Goal: Task Accomplishment & Management: Manage account settings

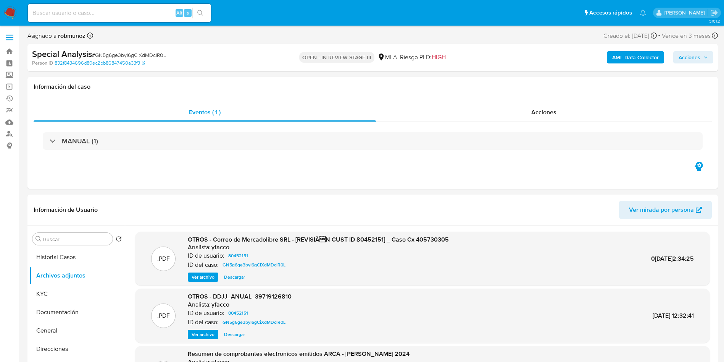
select select "10"
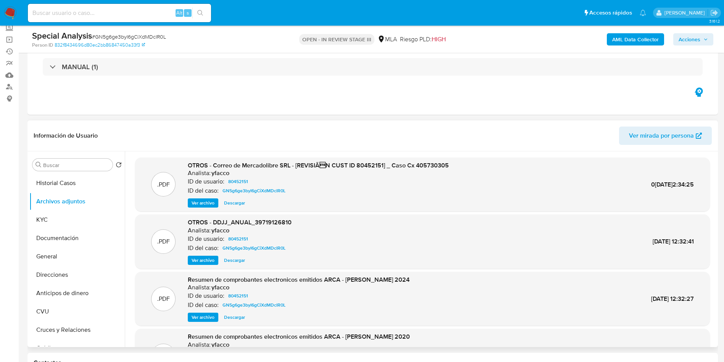
scroll to position [57, 0]
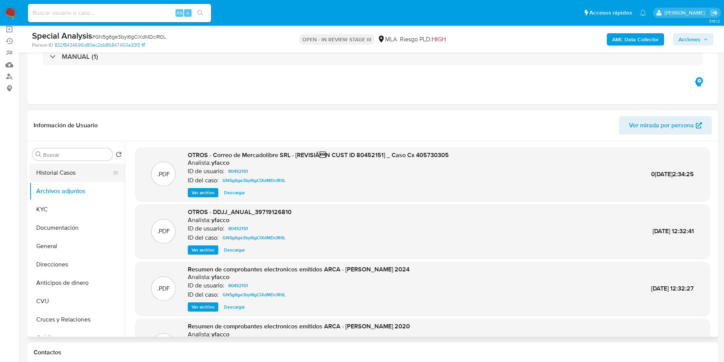
click at [76, 175] on button "Historial Casos" at bounding box center [73, 172] width 89 height 18
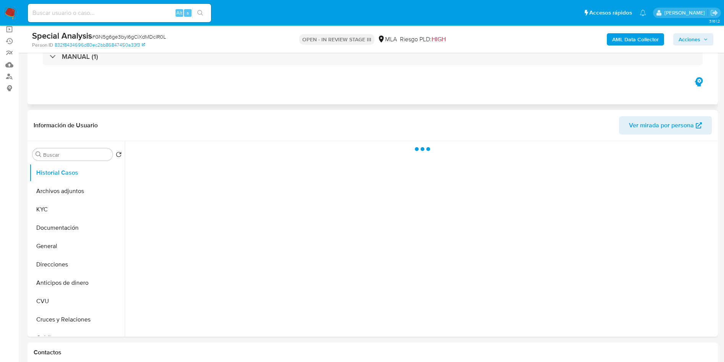
click at [268, 96] on div "Eventos ( 1 ) Acciones MANUAL (1)" at bounding box center [372, 59] width 691 height 92
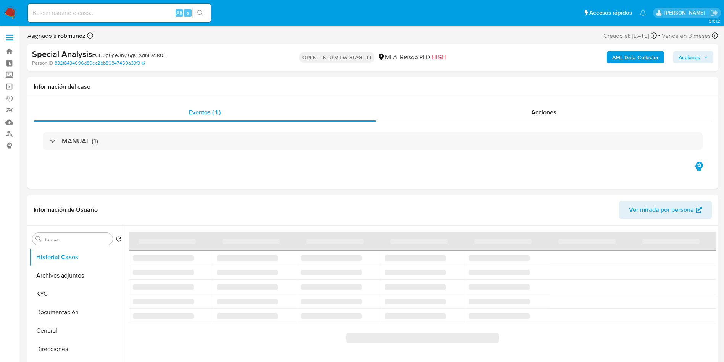
select select "10"
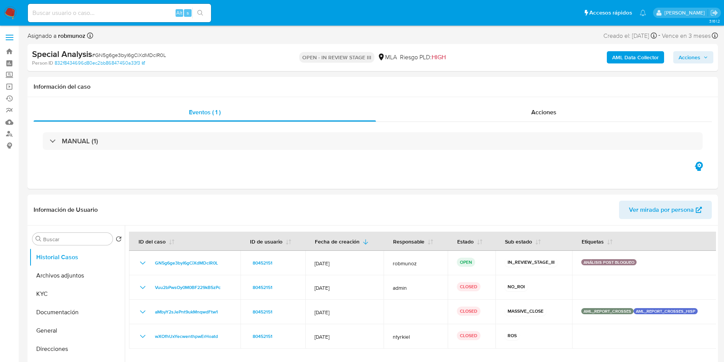
click at [136, 16] on input at bounding box center [119, 13] width 183 height 10
paste input "7YUjBwzsACZ65W3OQnDrp193"
type input "7YUjBwzsACZ65W3OQnDrp193"
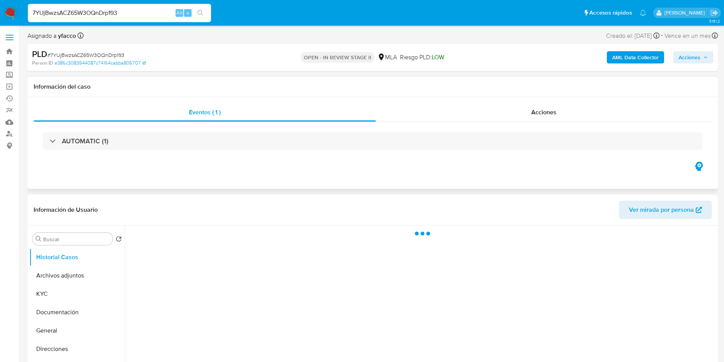
select select "10"
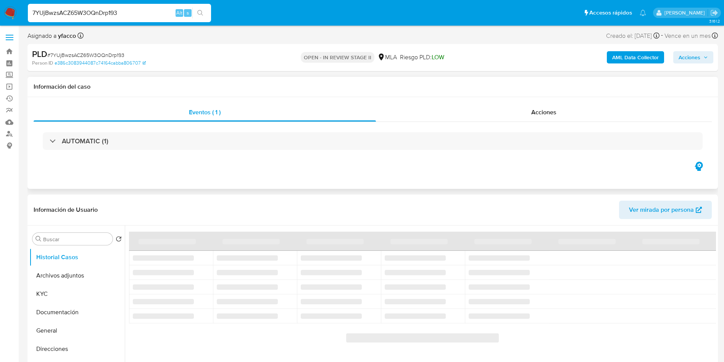
scroll to position [57, 0]
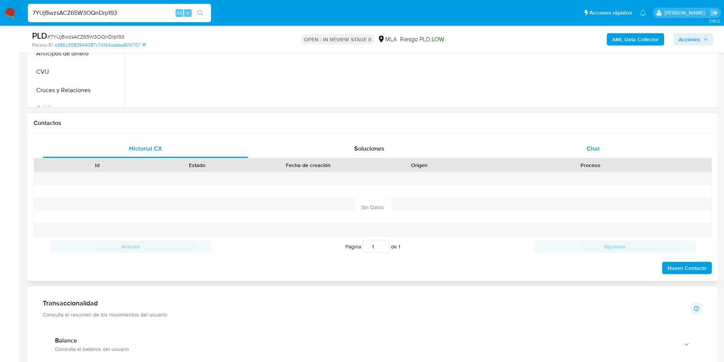
click at [598, 141] on div "Chat" at bounding box center [593, 148] width 205 height 18
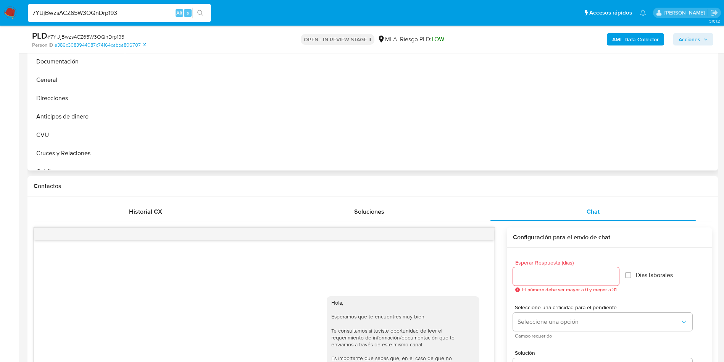
scroll to position [115, 0]
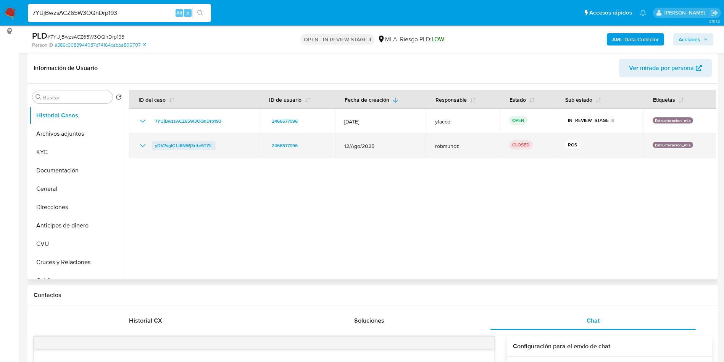
click at [191, 145] on span "yDV7vglG1J8NWj3rtte5TZIL" at bounding box center [184, 145] width 58 height 9
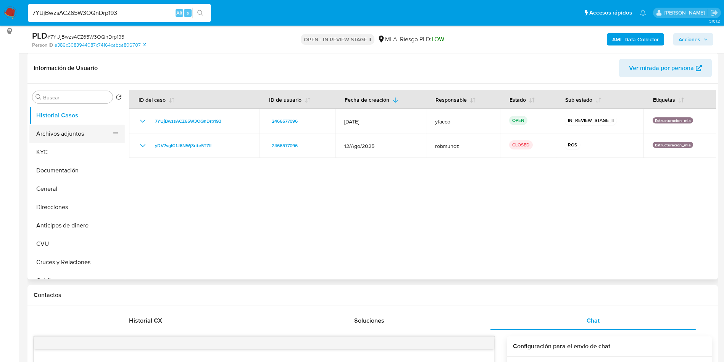
click at [65, 137] on button "Archivos adjuntos" at bounding box center [73, 134] width 89 height 18
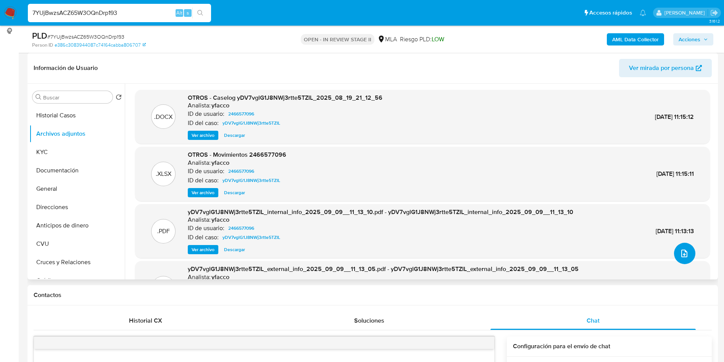
click at [682, 254] on icon "upload-file" at bounding box center [685, 253] width 6 height 8
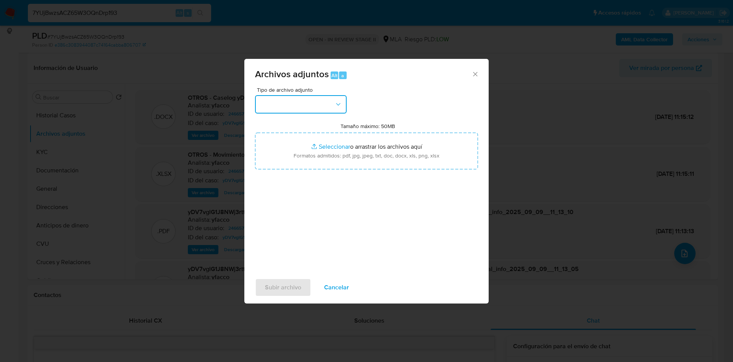
click at [291, 107] on button "button" at bounding box center [301, 104] width 92 height 18
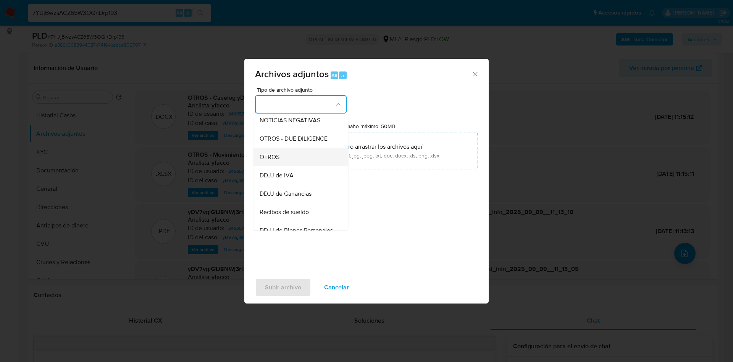
click at [266, 161] on span "OTROS" at bounding box center [270, 157] width 20 height 8
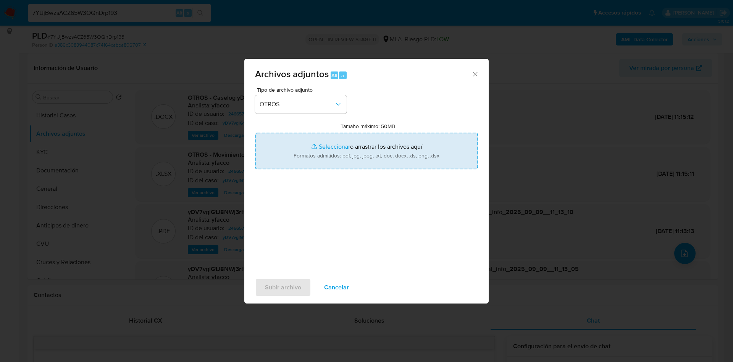
click at [320, 144] on input "Tamaño máximo: 50MB Seleccionar archivos" at bounding box center [366, 151] width 223 height 37
type input "C:\fakepath\Caselog 7YUjBwzsACZ65W3OQnDrp193_2025_09_30_10_22_06.docx"
click at [327, 147] on input "Tamaño máximo: 50MB Seleccionar archivos" at bounding box center [366, 151] width 223 height 37
type input "C:\fakepath\Movimientos 2466577096.xlsx"
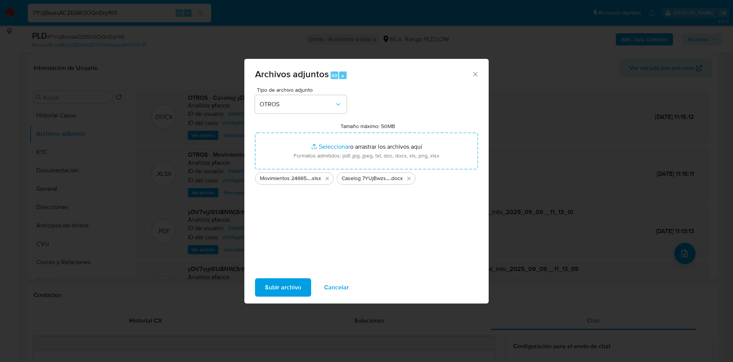
click at [284, 283] on span "Subir archivo" at bounding box center [283, 287] width 36 height 17
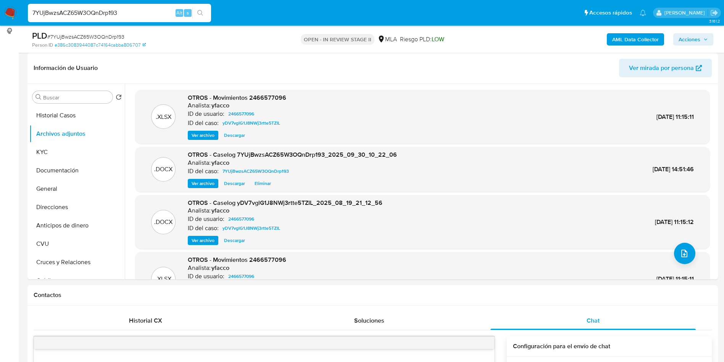
click at [624, 40] on b "AML Data Collector" at bounding box center [636, 39] width 47 height 12
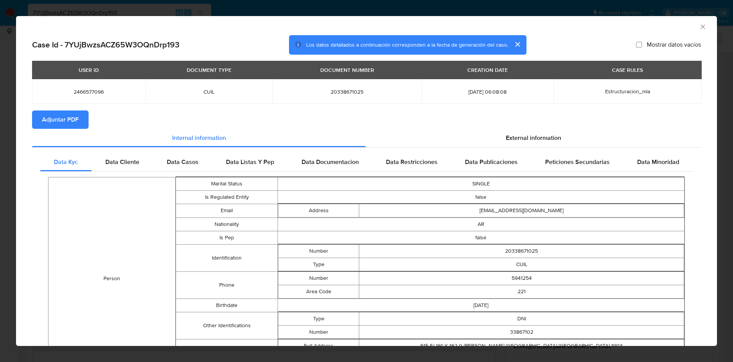
click at [69, 123] on span "Adjuntar PDF" at bounding box center [60, 119] width 37 height 17
click at [699, 26] on icon "Cerrar ventana" at bounding box center [703, 27] width 8 height 8
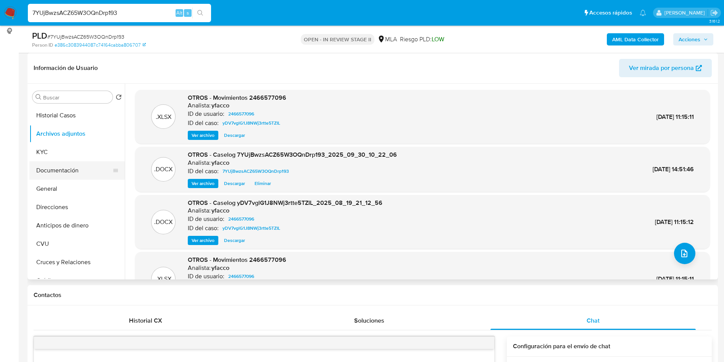
click at [62, 166] on button "Documentación" at bounding box center [73, 170] width 89 height 18
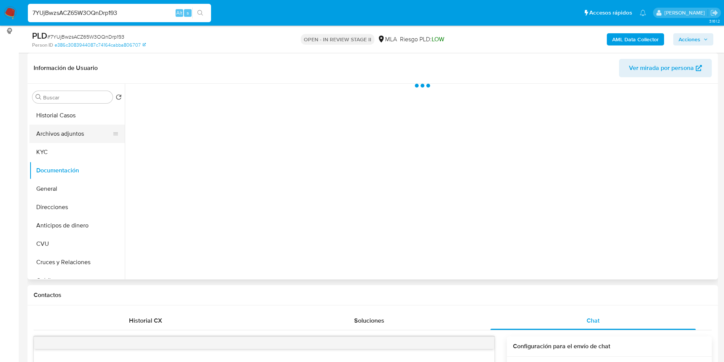
click at [66, 128] on button "Archivos adjuntos" at bounding box center [73, 134] width 89 height 18
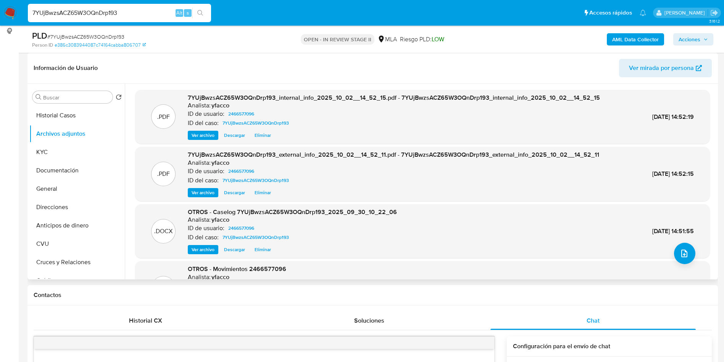
scroll to position [64, 0]
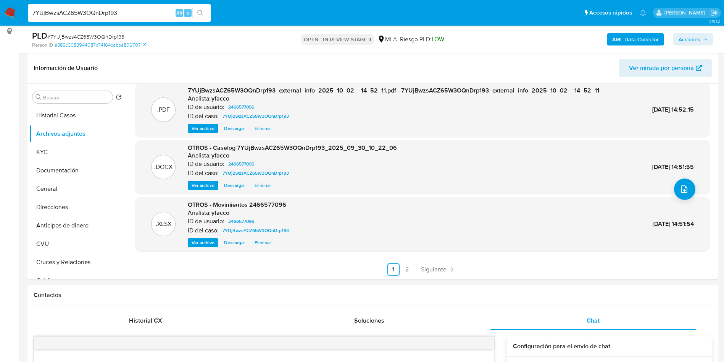
click at [688, 41] on span "Acciones" at bounding box center [690, 39] width 22 height 12
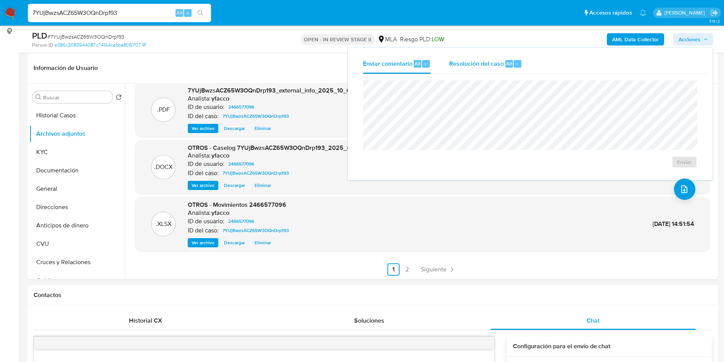
click at [463, 61] on span "Resolución del caso" at bounding box center [477, 63] width 55 height 9
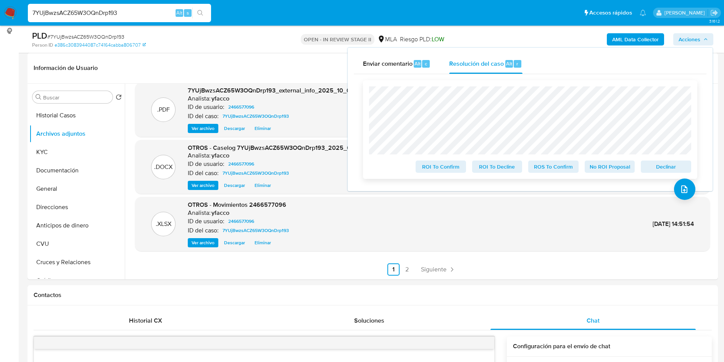
click at [549, 164] on span "ROS To Confirm" at bounding box center [554, 166] width 40 height 11
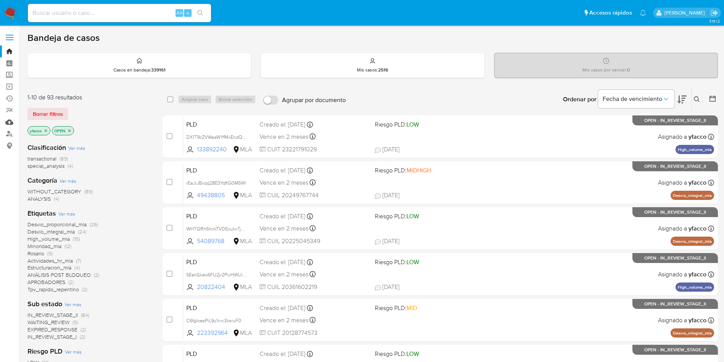
click at [4, 123] on link "Mulan" at bounding box center [45, 122] width 91 height 12
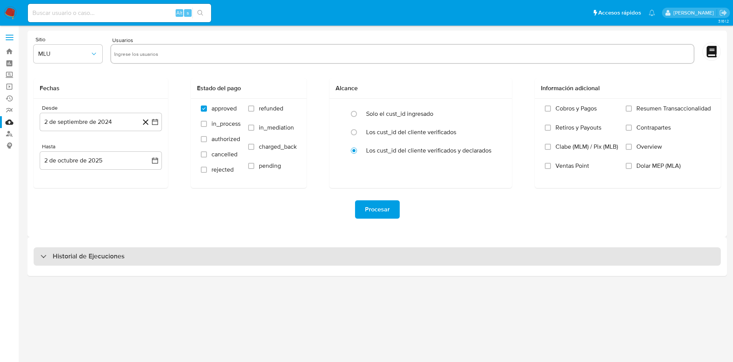
click at [147, 259] on div "Historial de Ejecuciones" at bounding box center [377, 256] width 687 height 18
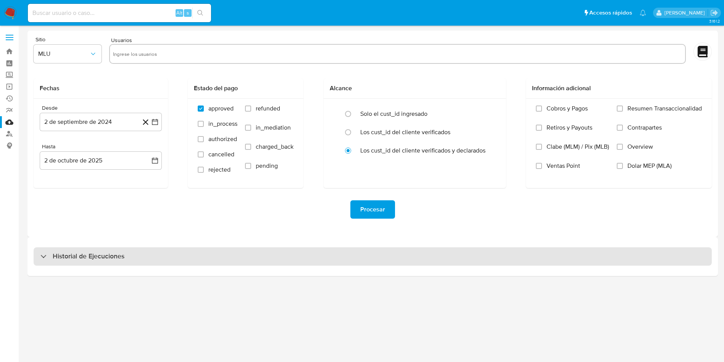
select select "10"
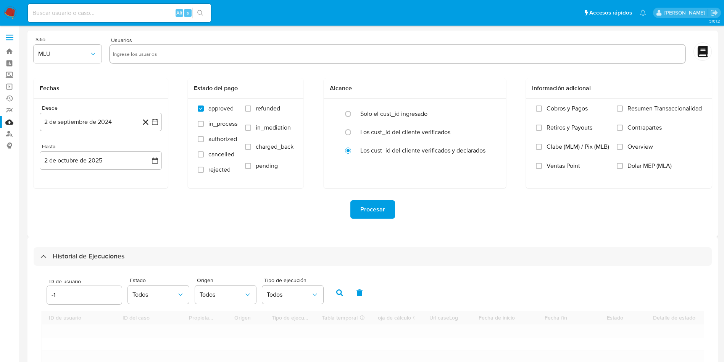
type input "-1"
click at [113, 297] on input "-1" at bounding box center [84, 295] width 75 height 10
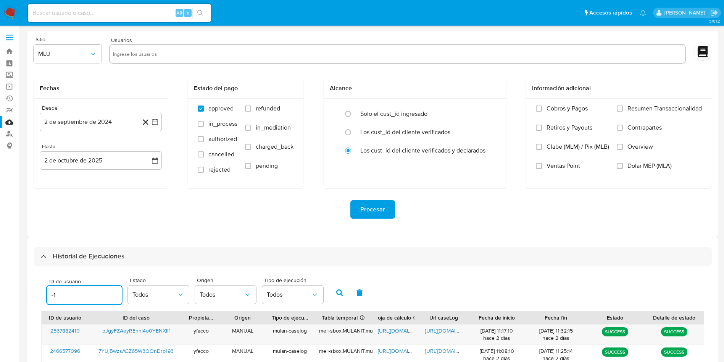
click at [100, 296] on input "-1" at bounding box center [84, 295] width 75 height 10
type input "2466577096"
click at [340, 292] on icon "button" at bounding box center [339, 292] width 7 height 7
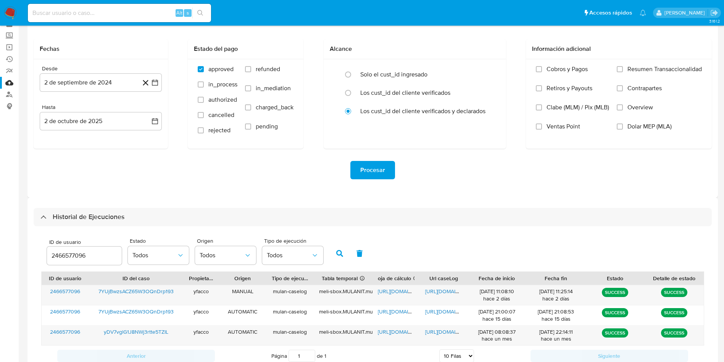
scroll to position [57, 0]
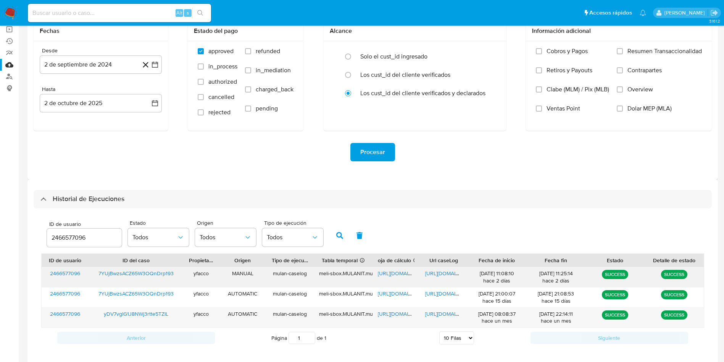
click at [438, 272] on span "https://docs.google.com/document/d/1uV-wXvV729tBhuNCMBKzPIwrj0kblfJH8Rq16p2LaNk…" at bounding box center [451, 273] width 53 height 8
drag, startPoint x: 91, startPoint y: 242, endPoint x: 0, endPoint y: 203, distance: 99.2
click at [0, 205] on section "Bandeja Tablero Screening Búsqueda en Listas Watchlist Herramientas Operaciones…" at bounding box center [362, 171] width 724 height 456
type input "2567882410"
click at [332, 230] on button "button" at bounding box center [340, 235] width 20 height 18
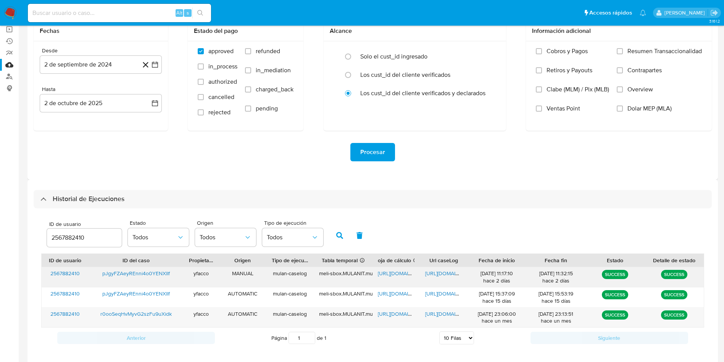
click at [389, 271] on span "https://docs.google.com/spreadsheets/d/1By9KQm4CdA3eYQrrlIzj74jo6XQ8Z-wYVQa9fpp…" at bounding box center [404, 273] width 53 height 8
click at [435, 271] on span "https://docs.google.com/document/d/17Q4uBCHWYax90IxdcUNUOW7JBFXuvNvxXvatbAG9lrE…" at bounding box center [451, 273] width 53 height 8
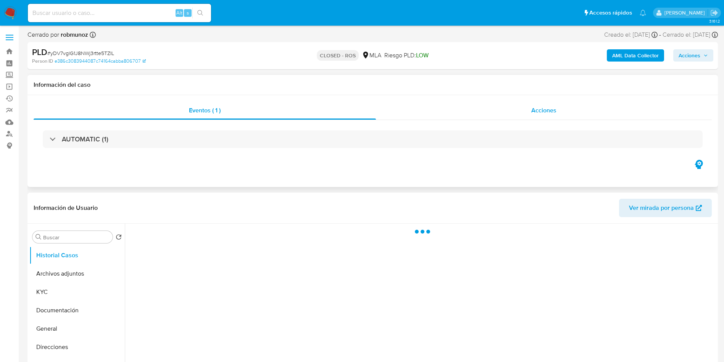
click at [536, 108] on span "Acciones" at bounding box center [544, 110] width 25 height 9
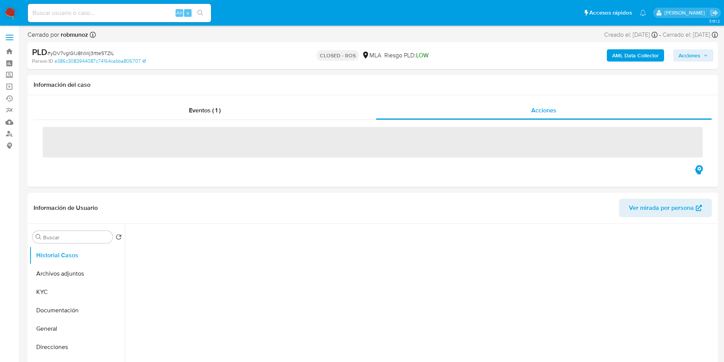
select select "10"
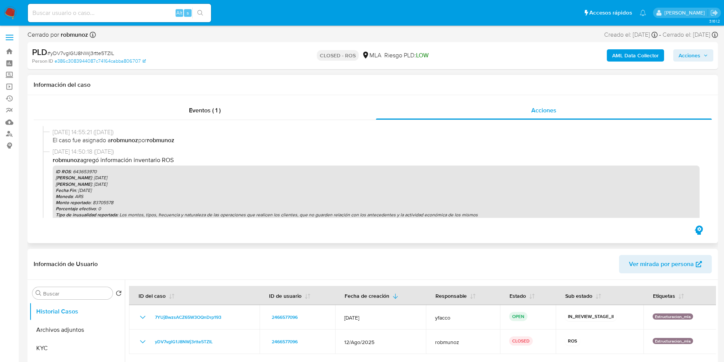
scroll to position [229, 0]
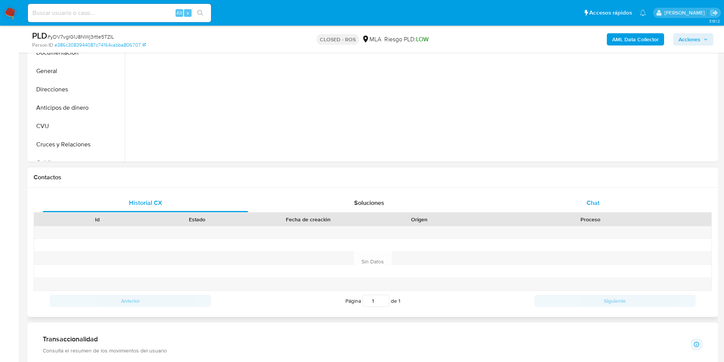
click at [588, 207] on div "Chat" at bounding box center [593, 203] width 205 height 18
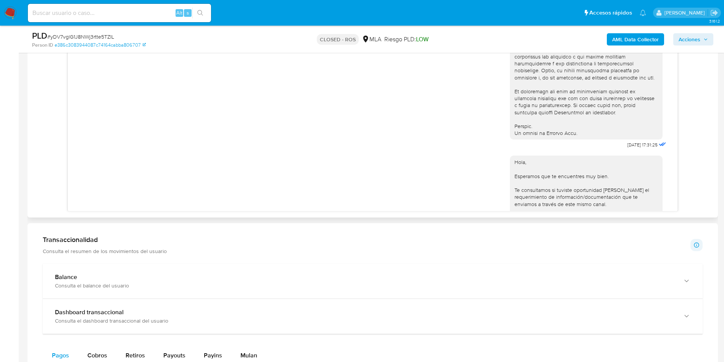
scroll to position [344, 0]
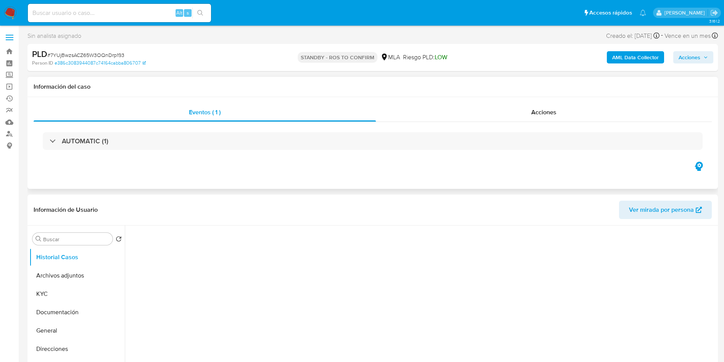
select select "10"
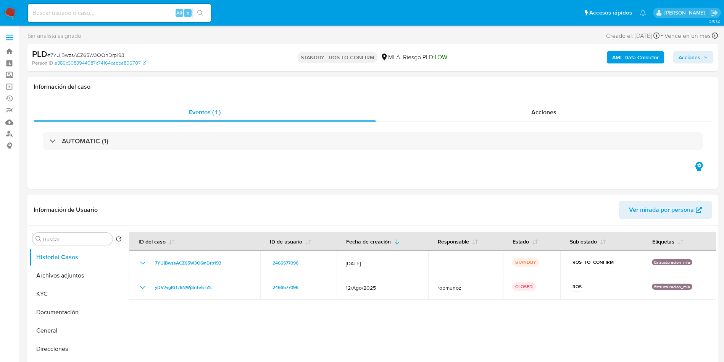
click at [154, 10] on input at bounding box center [119, 13] width 183 height 10
paste input "pJgyFZAeyREnni4o0YENXlIf"
type input "pJgyFZAeyREnni4o0YENXlIf"
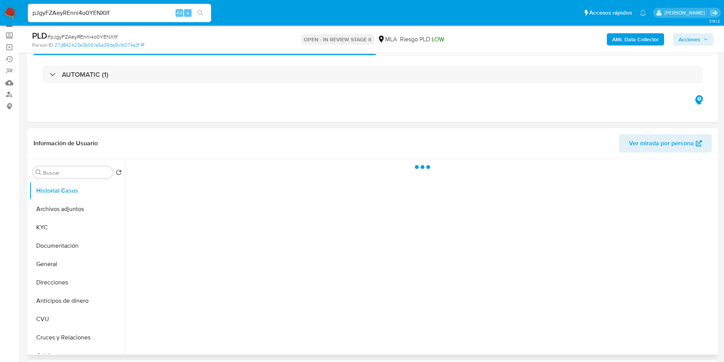
scroll to position [57, 0]
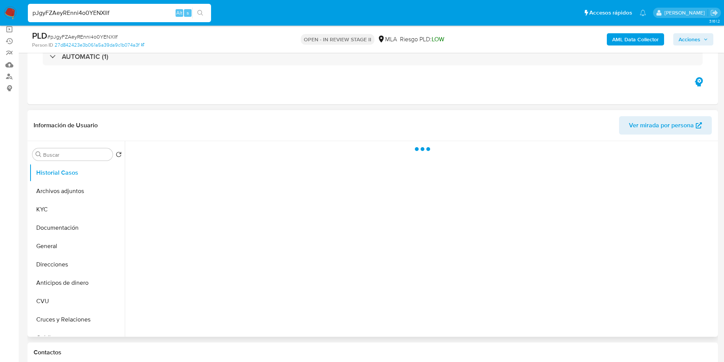
select select "10"
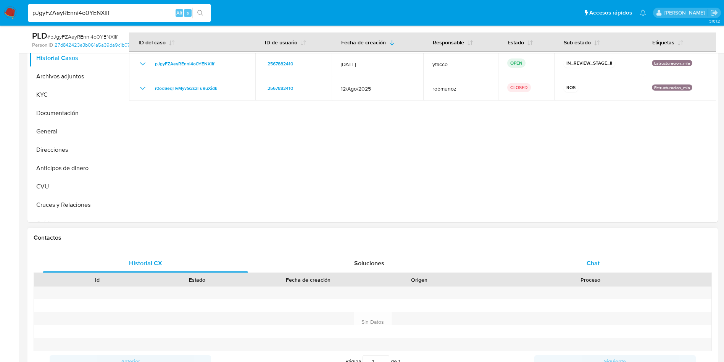
click at [581, 256] on div "Chat" at bounding box center [593, 263] width 205 height 18
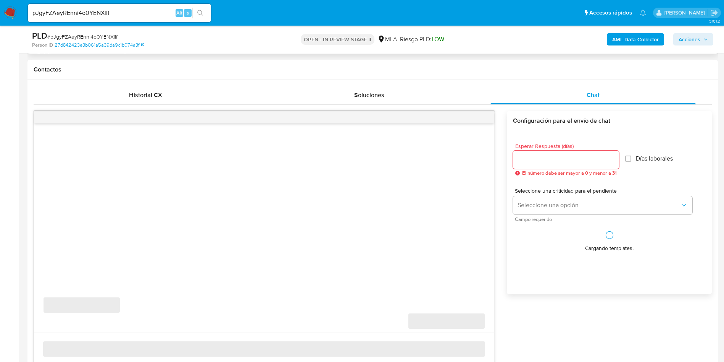
scroll to position [344, 0]
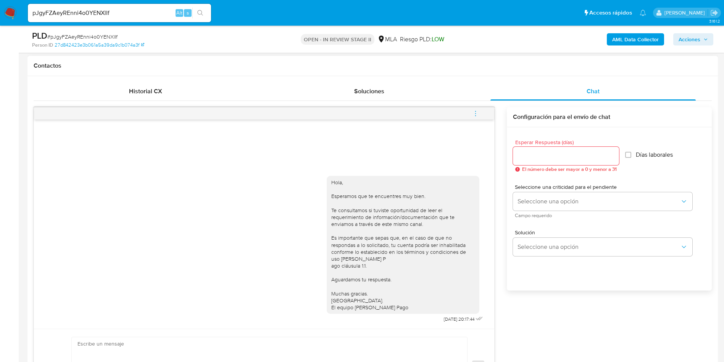
click at [477, 113] on icon "menu-action" at bounding box center [475, 113] width 7 height 7
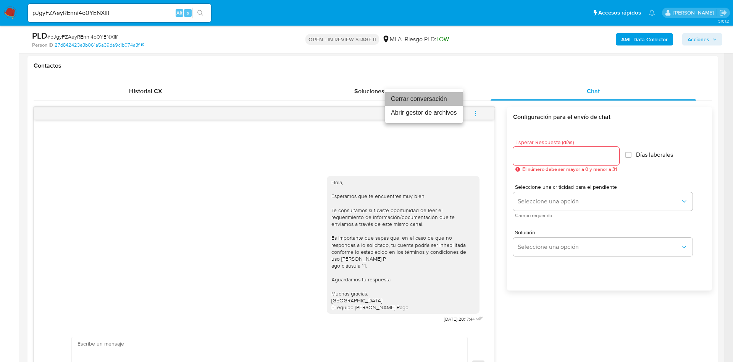
click at [424, 99] on li "Cerrar conversación" at bounding box center [424, 99] width 78 height 14
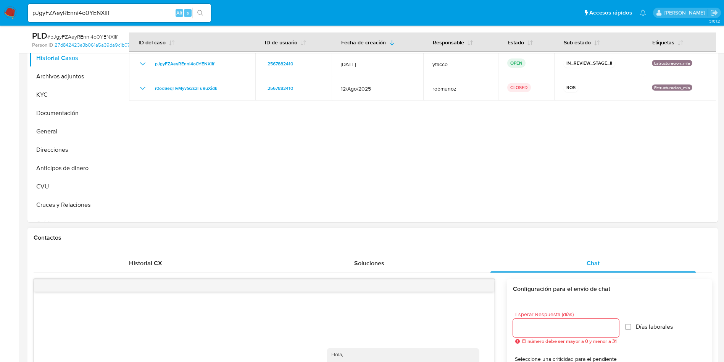
scroll to position [115, 0]
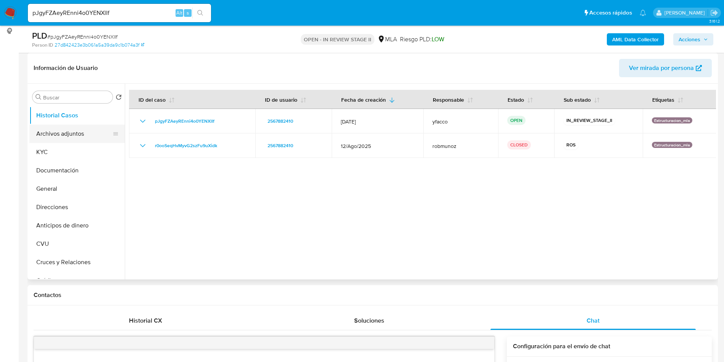
click at [74, 139] on button "Archivos adjuntos" at bounding box center [73, 134] width 89 height 18
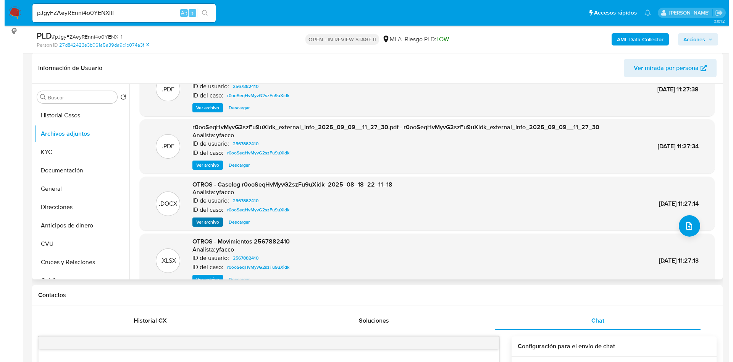
scroll to position [43, 0]
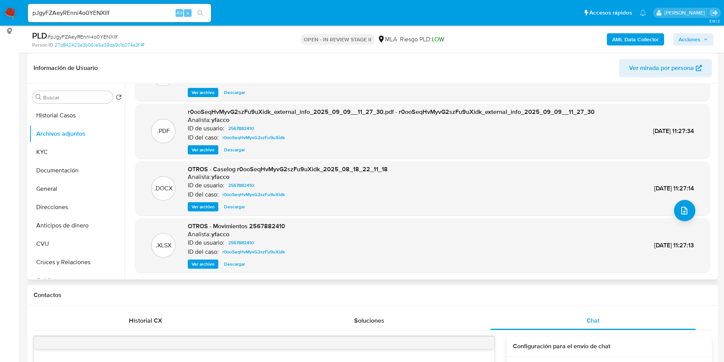
click at [196, 207] on span "Ver archivo" at bounding box center [203, 207] width 23 height 8
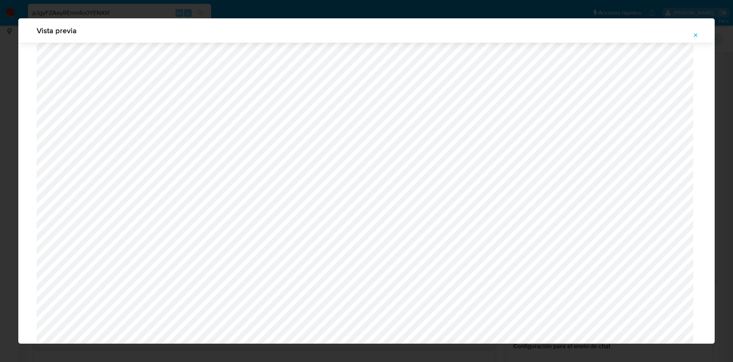
scroll to position [214, 0]
click at [697, 32] on icon "Attachment preview" at bounding box center [696, 35] width 6 height 6
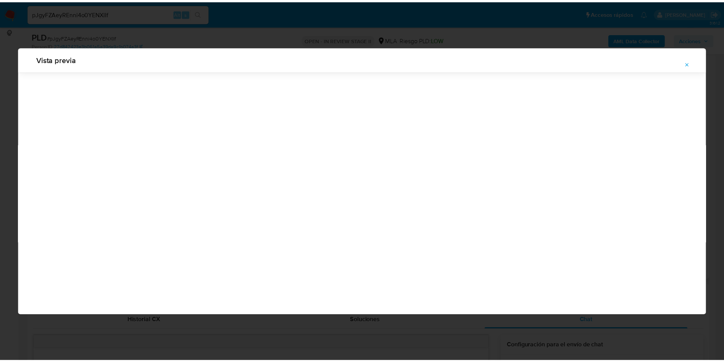
scroll to position [0, 0]
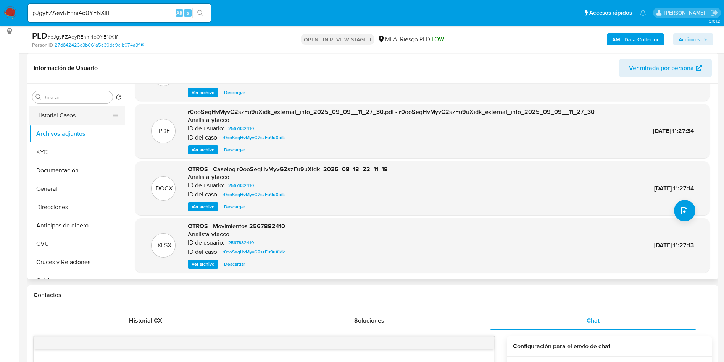
click at [65, 110] on button "Historial Casos" at bounding box center [73, 115] width 89 height 18
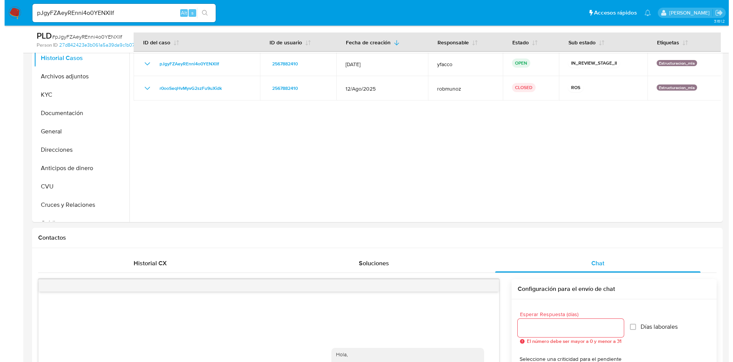
scroll to position [115, 0]
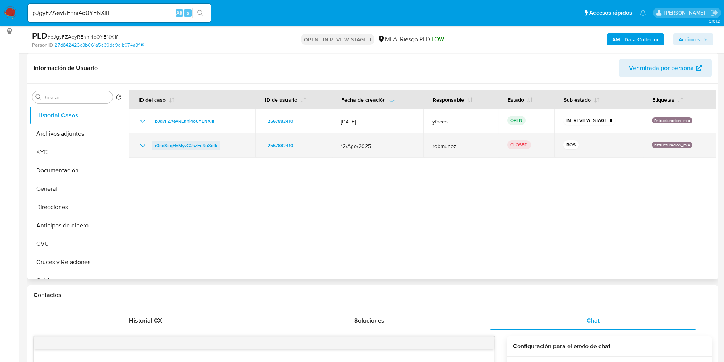
click at [182, 149] on span "r0ooSeqHvMyvG2szFu9uXidk" at bounding box center [186, 145] width 62 height 9
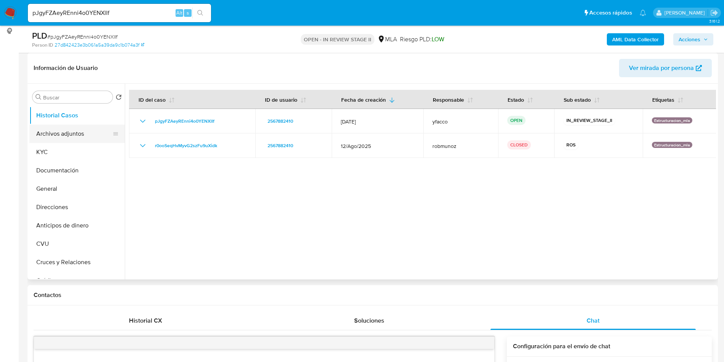
click at [61, 130] on button "Archivos adjuntos" at bounding box center [73, 134] width 89 height 18
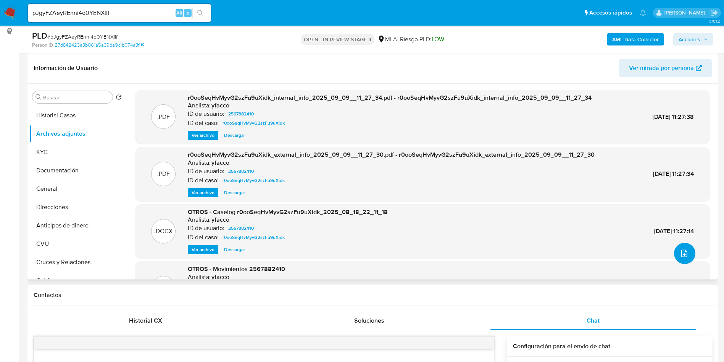
click at [689, 256] on button "upload-file" at bounding box center [684, 253] width 21 height 21
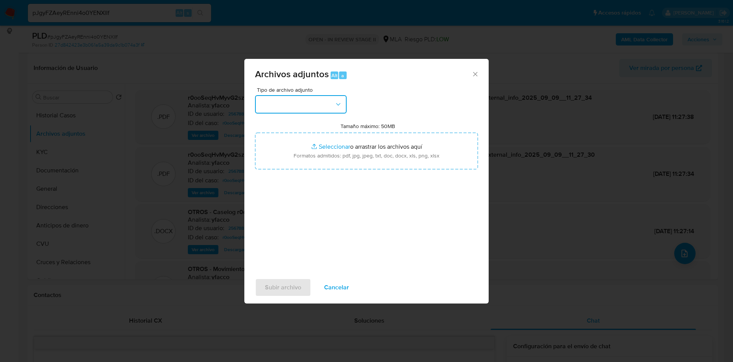
click at [328, 108] on button "button" at bounding box center [301, 104] width 92 height 18
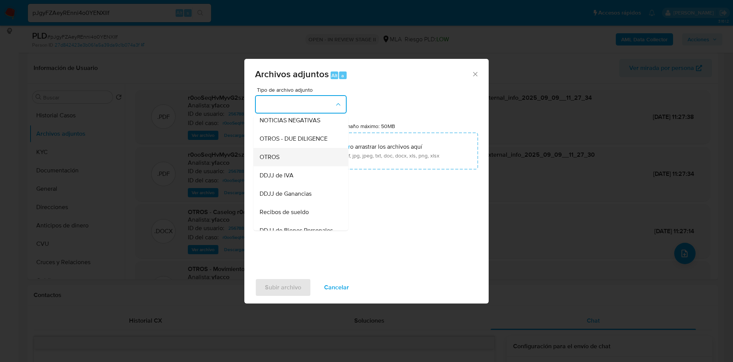
click at [269, 159] on div "OTROS" at bounding box center [299, 157] width 78 height 18
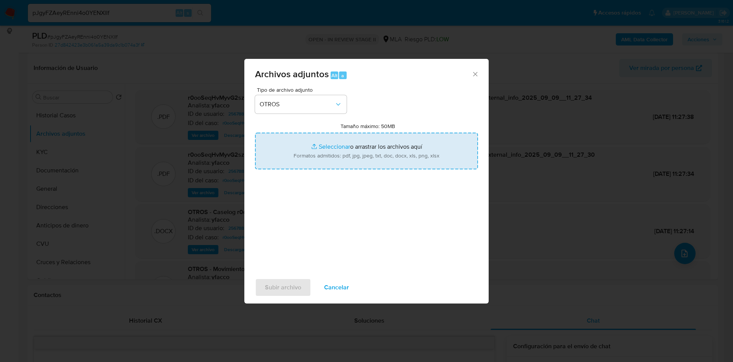
click at [324, 143] on input "Tamaño máximo: 50MB Seleccionar archivos" at bounding box center [366, 151] width 223 height 37
type input "C:\fakepath\Movimientos 2567882410.xlsx"
click at [330, 145] on input "Tamaño máximo: 50MB Seleccionar archivos" at bounding box center [366, 151] width 223 height 37
click at [326, 147] on input "Tamaño máximo: 50MB Seleccionar archivos" at bounding box center [366, 151] width 223 height 37
type input "C:\fakepath\Caselog pJgyFZAeyREnni4o0YENXlIf_2025_09_30_10_29_38.docx"
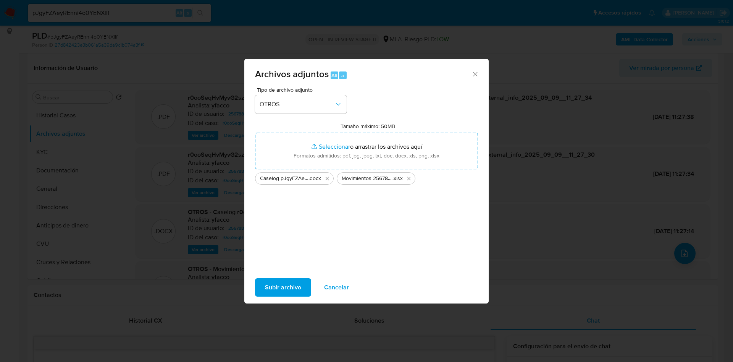
click at [268, 281] on span "Subir archivo" at bounding box center [283, 287] width 36 height 17
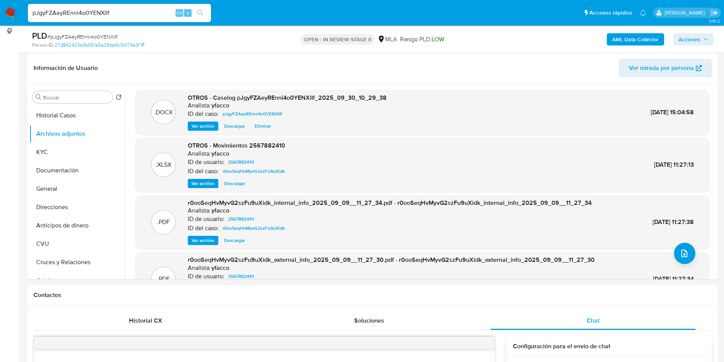
click at [620, 41] on b "AML Data Collector" at bounding box center [636, 39] width 47 height 12
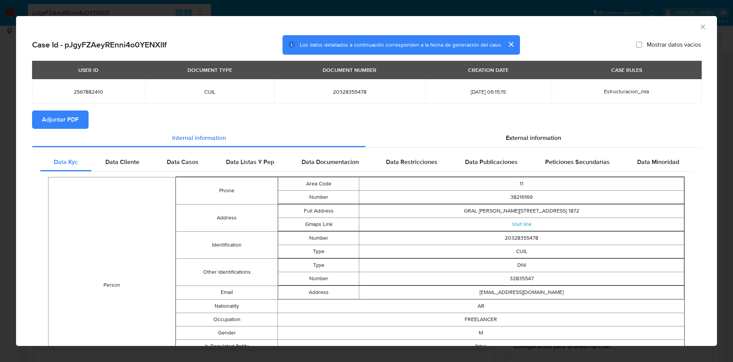
click at [55, 119] on span "Adjuntar PDF" at bounding box center [60, 119] width 37 height 17
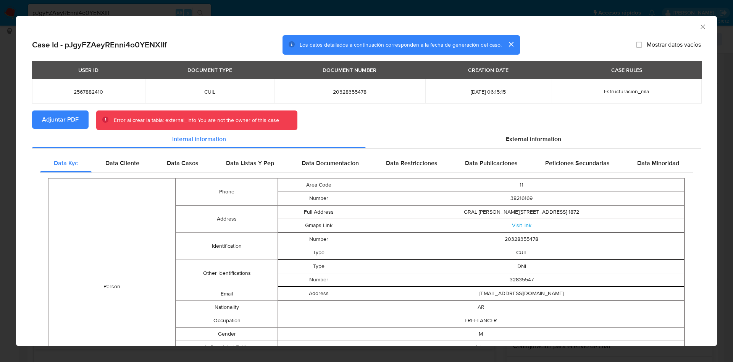
click at [699, 27] on icon "Cerrar ventana" at bounding box center [703, 27] width 8 height 8
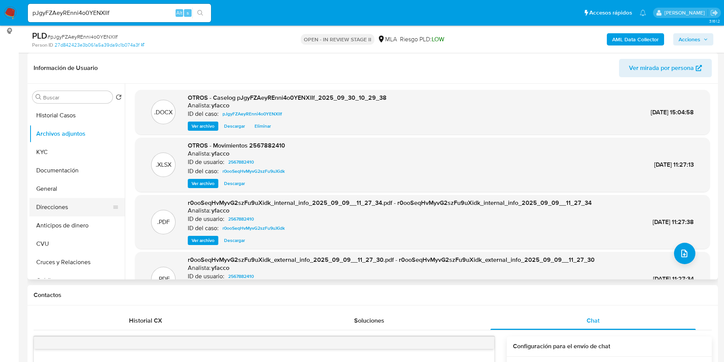
click at [57, 214] on button "Direcciones" at bounding box center [73, 207] width 89 height 18
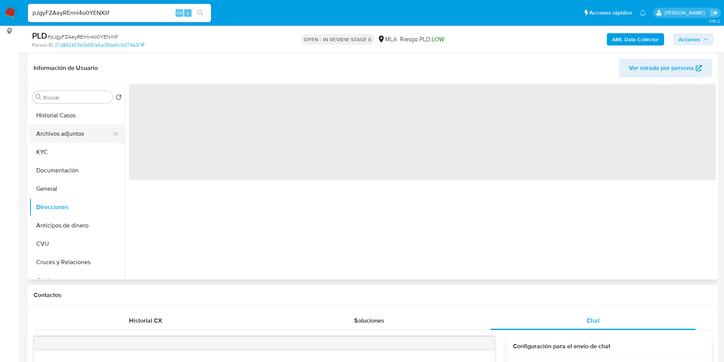
click at [67, 134] on button "Archivos adjuntos" at bounding box center [73, 134] width 89 height 18
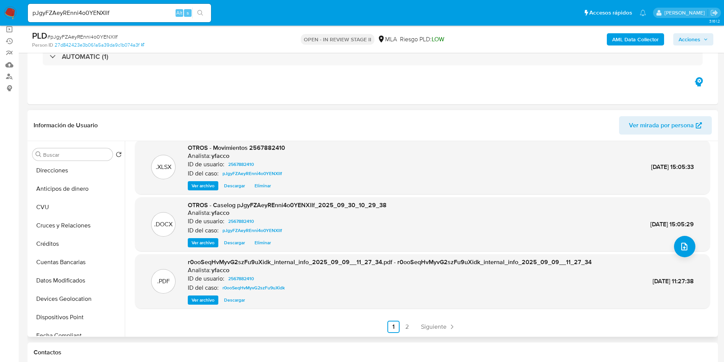
scroll to position [172, 0]
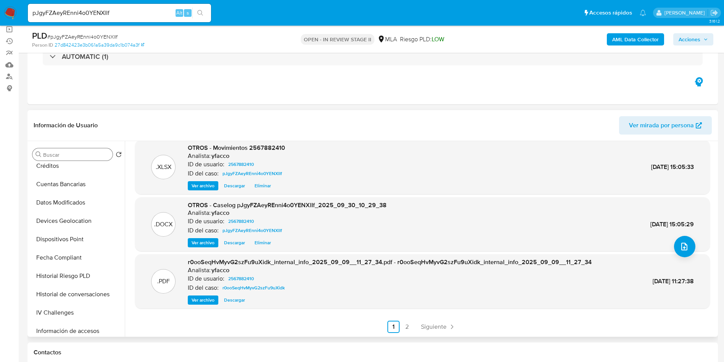
click at [66, 157] on input "Buscar" at bounding box center [76, 154] width 66 height 7
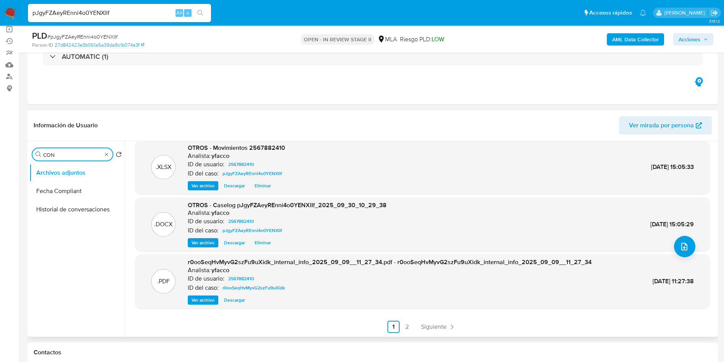
scroll to position [0, 0]
type input "CONV"
click at [69, 195] on button "Historial de conversaciones" at bounding box center [73, 191] width 89 height 18
click at [85, 185] on button "Historial de conversaciones" at bounding box center [73, 191] width 89 height 18
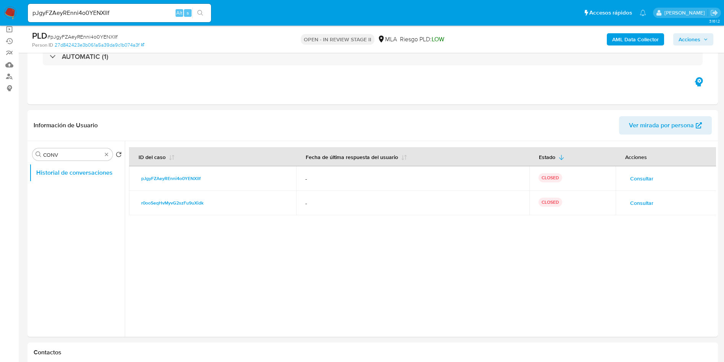
click at [677, 42] on button "Acciones" at bounding box center [694, 39] width 40 height 12
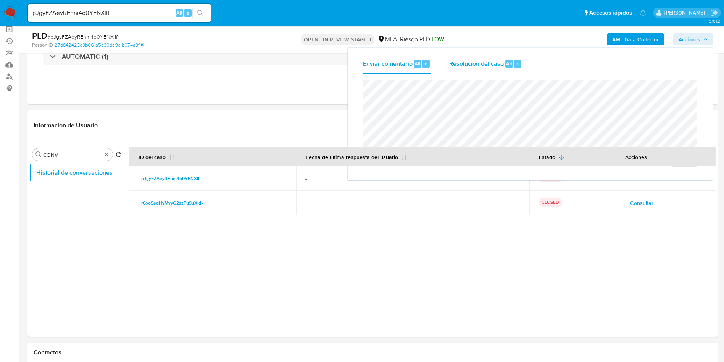
click at [513, 61] on div "Alt r" at bounding box center [514, 64] width 16 height 8
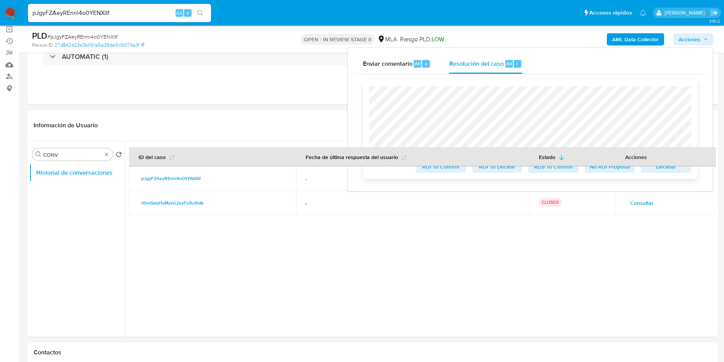
click at [542, 170] on span "ROS To Confirm" at bounding box center [554, 166] width 40 height 11
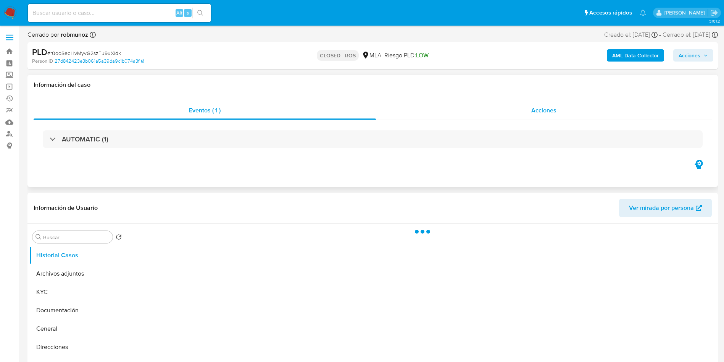
click at [537, 112] on span "Acciones" at bounding box center [544, 110] width 25 height 9
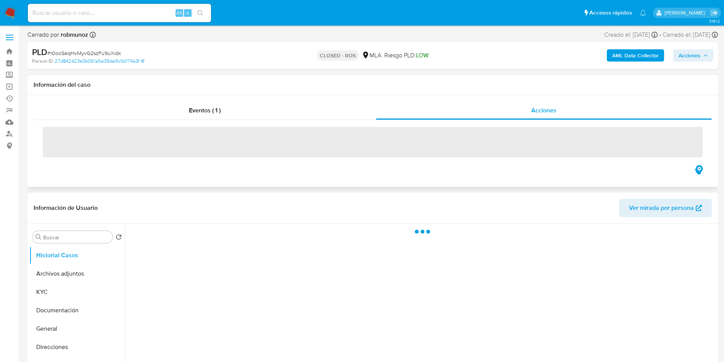
select select "10"
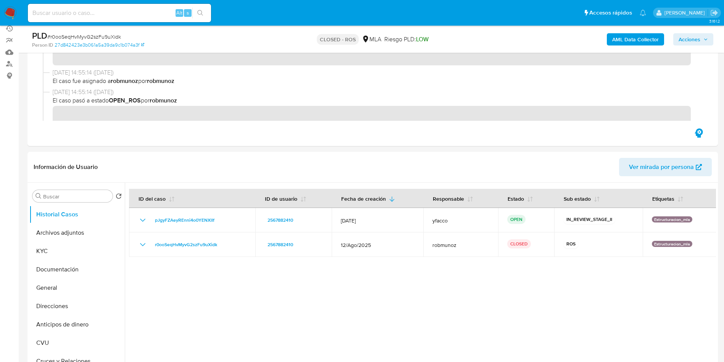
scroll to position [115, 0]
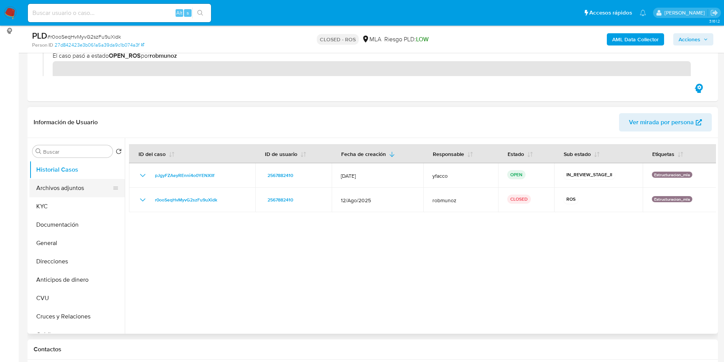
click at [68, 196] on button "Archivos adjuntos" at bounding box center [73, 188] width 89 height 18
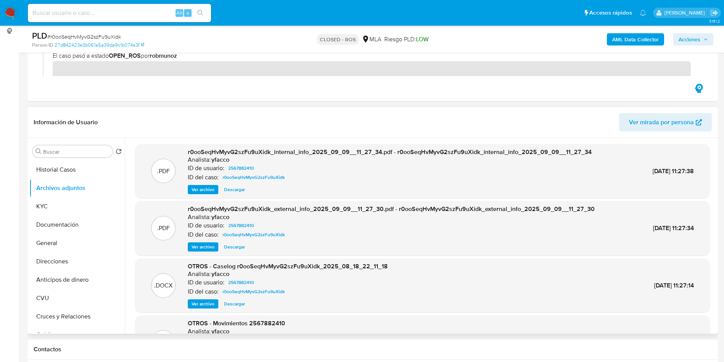
click at [193, 128] on header "Información de Usuario Ver mirada por persona" at bounding box center [373, 122] width 679 height 18
click at [60, 175] on button "Historial Casos" at bounding box center [73, 169] width 89 height 18
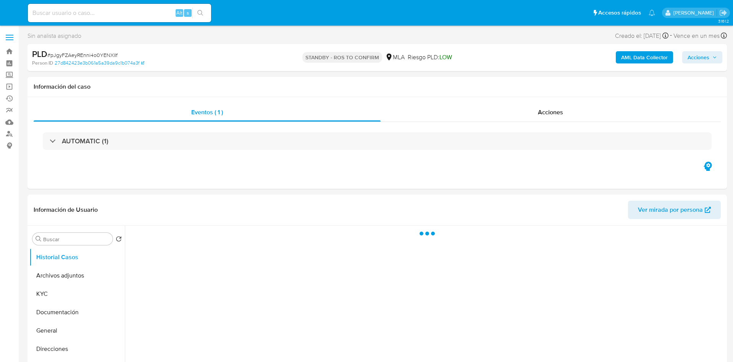
select select "10"
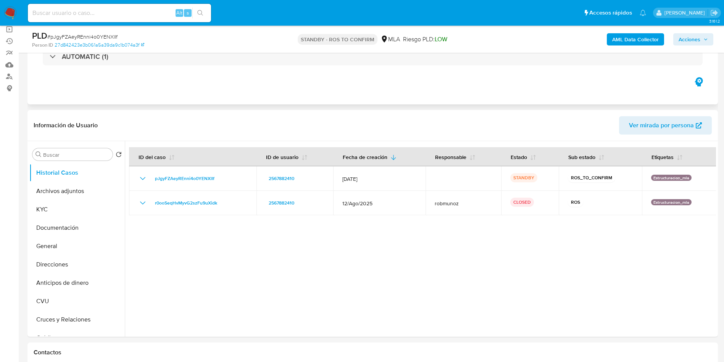
scroll to position [115, 0]
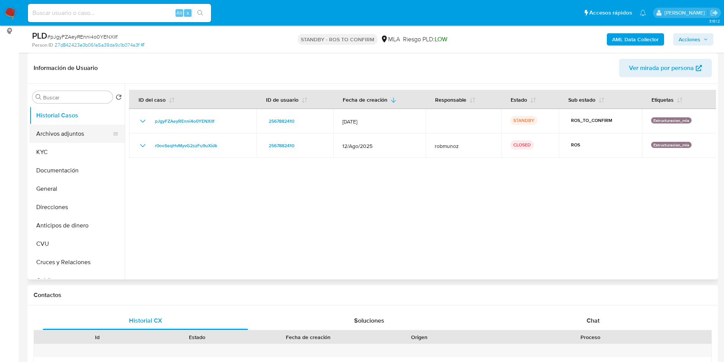
click at [83, 135] on button "Archivos adjuntos" at bounding box center [73, 134] width 89 height 18
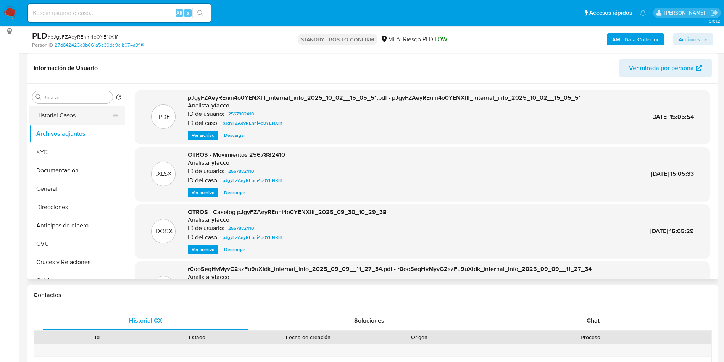
click at [63, 114] on button "Historial Casos" at bounding box center [73, 115] width 89 height 18
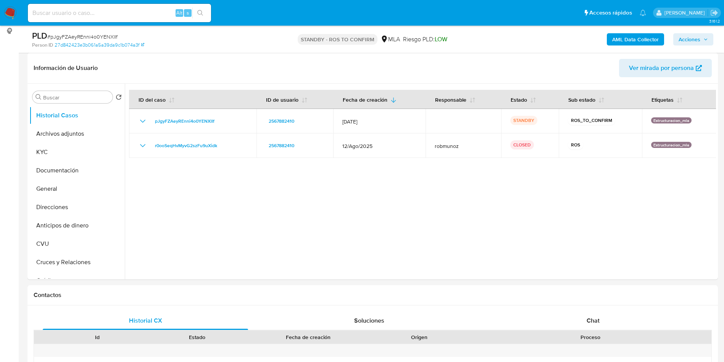
click at [105, 13] on input at bounding box center [119, 13] width 183 height 10
paste input "X2FkXAC7h50VRCj2A0NuLiDk"
type input "X2FkXAC7h50VRCj2A0NuLiDk"
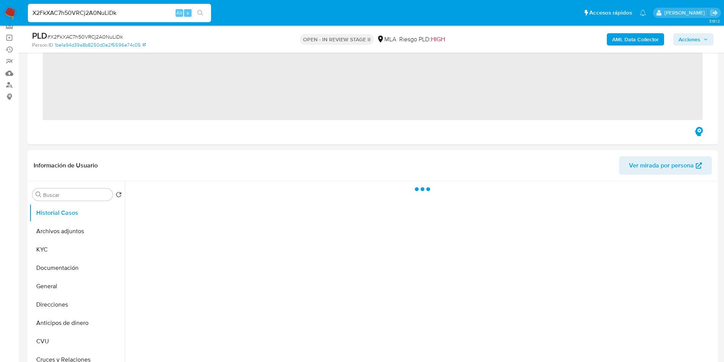
scroll to position [57, 0]
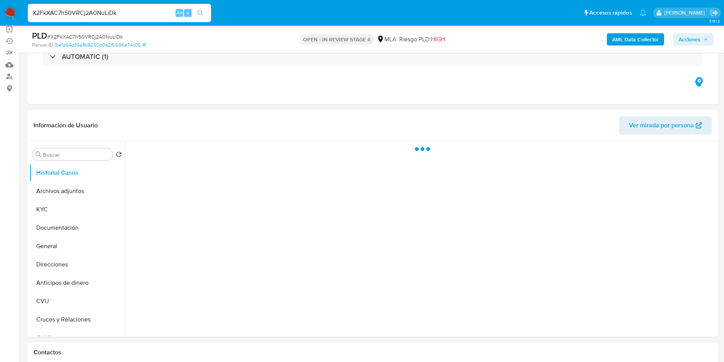
select select "10"
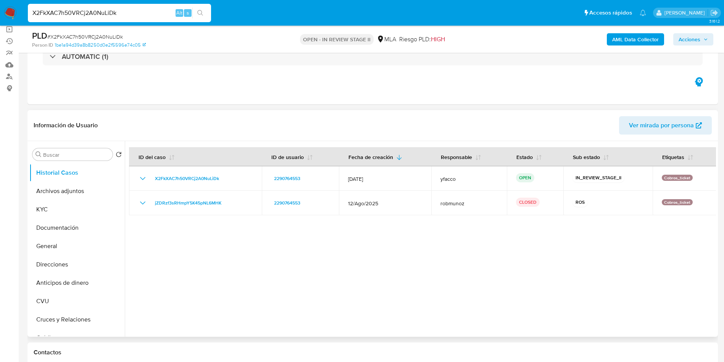
scroll to position [115, 0]
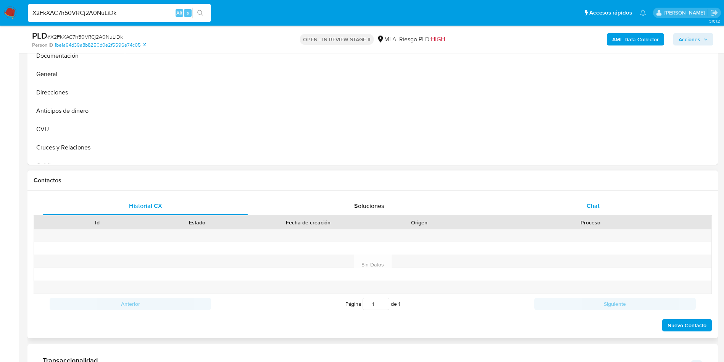
click at [613, 212] on div "Chat" at bounding box center [593, 206] width 205 height 18
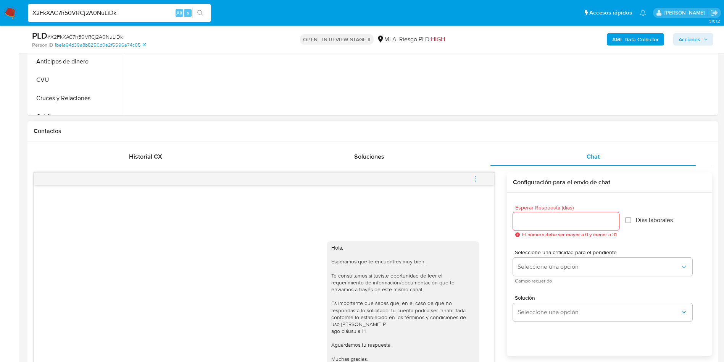
scroll to position [344, 0]
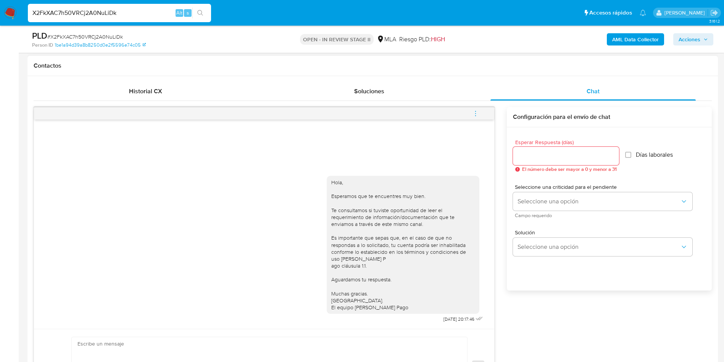
click at [474, 113] on icon "menu-action" at bounding box center [475, 113] width 7 height 7
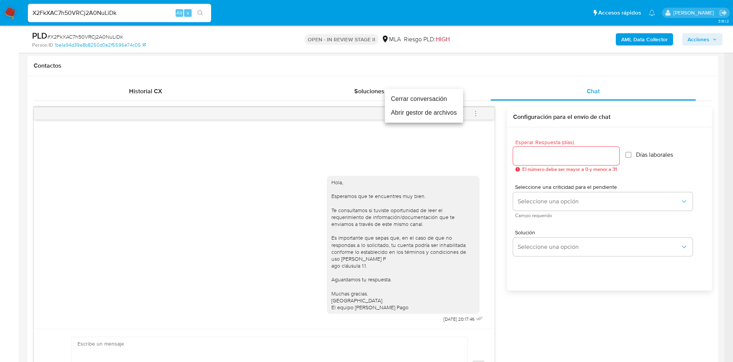
click at [388, 95] on li "Cerrar conversación" at bounding box center [424, 99] width 78 height 14
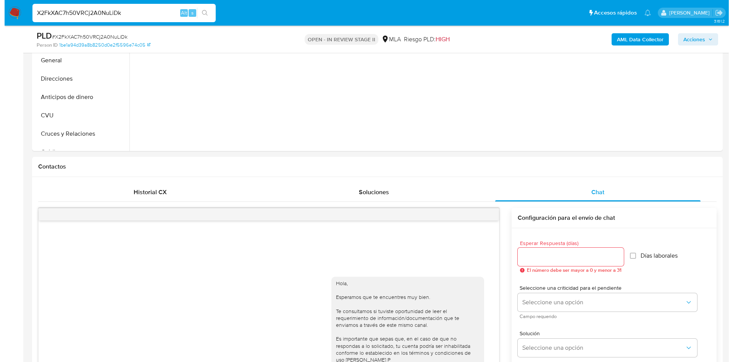
scroll to position [115, 0]
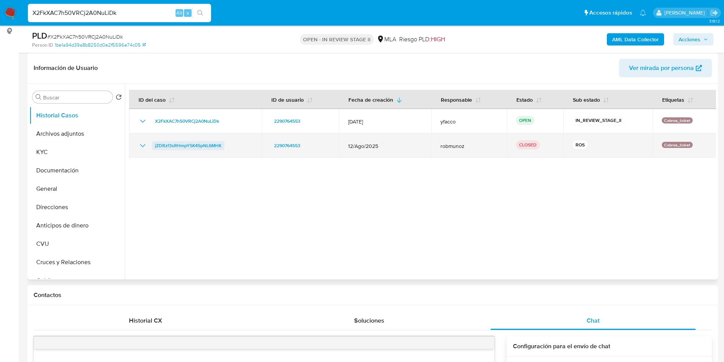
click at [182, 145] on span "jZDRzf3sRHmpY5K45pNL6MHK" at bounding box center [188, 145] width 66 height 9
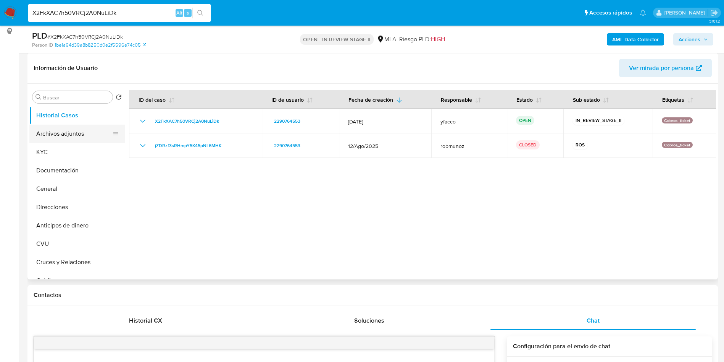
click at [88, 134] on button "Archivos adjuntos" at bounding box center [73, 134] width 89 height 18
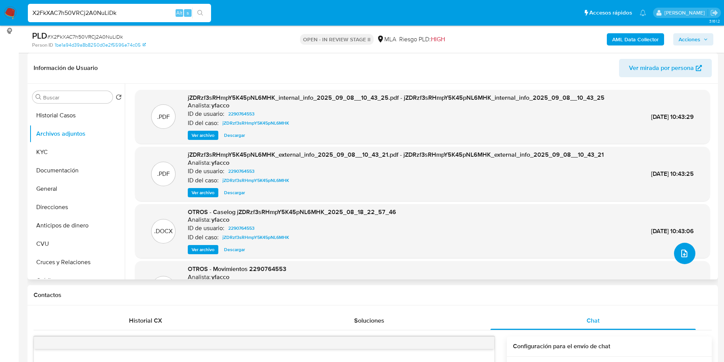
click at [680, 256] on icon "upload-file" at bounding box center [684, 253] width 9 height 9
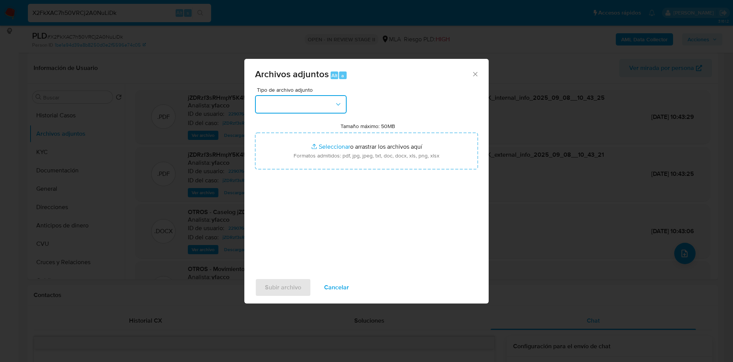
click at [302, 107] on button "button" at bounding box center [301, 104] width 92 height 18
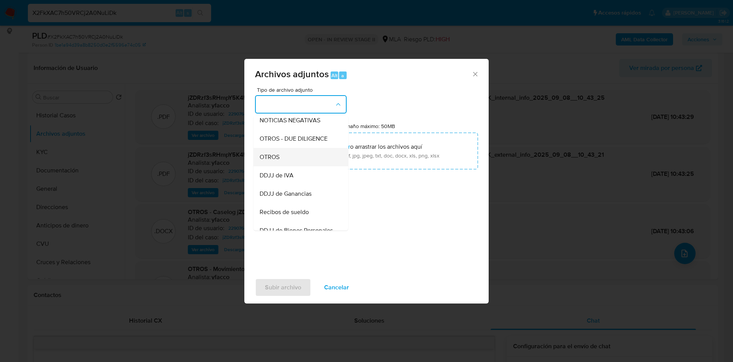
click at [280, 161] on span "OTROS" at bounding box center [270, 157] width 20 height 8
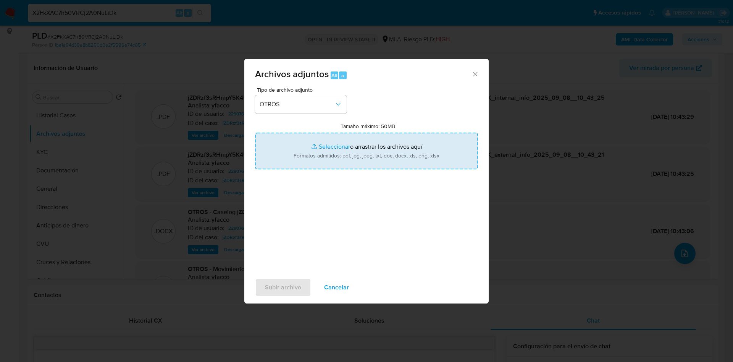
click at [334, 139] on input "Tamaño máximo: 50MB Seleccionar archivos" at bounding box center [366, 151] width 223 height 37
type input "C:\fakepath\Caselog X2FkXAC7h50VRCj2A0NuLiDk_2025_09_29_16_37_36.docx"
click at [333, 142] on input "Tamaño máximo: 50MB Seleccionar archivos" at bounding box center [366, 151] width 223 height 37
type input "C:\fakepath\Movimientos 2290764553.xlsx"
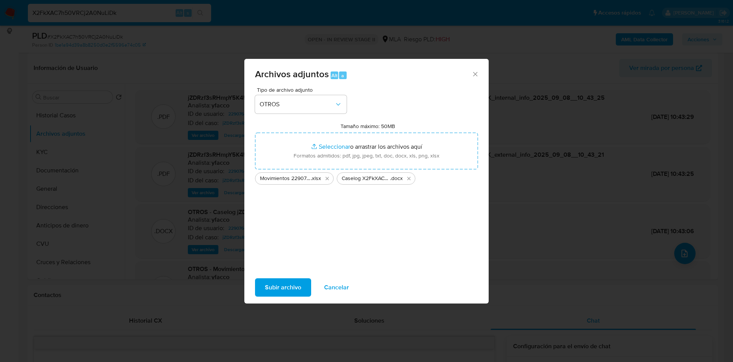
click at [298, 285] on span "Subir archivo" at bounding box center [283, 287] width 36 height 17
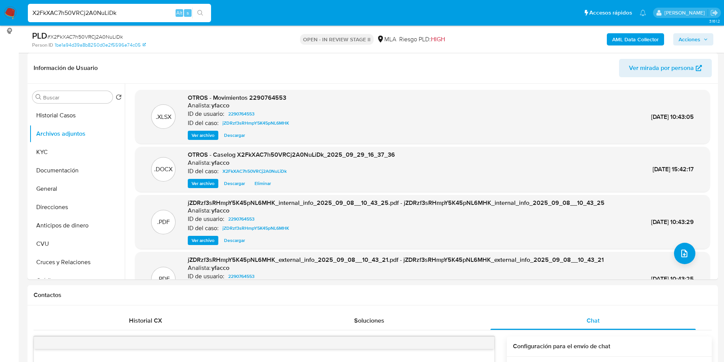
click at [621, 36] on b "AML Data Collector" at bounding box center [636, 39] width 47 height 12
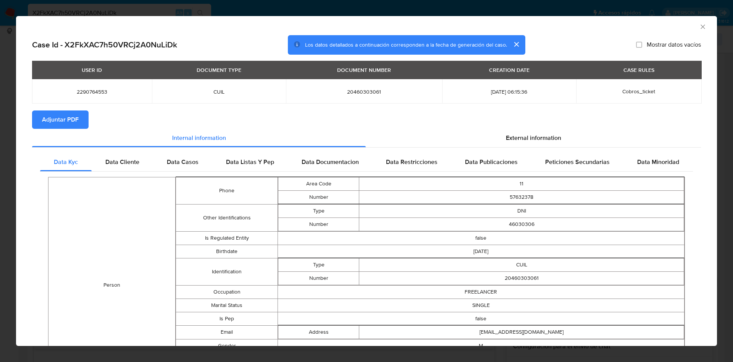
click at [75, 119] on span "Adjuntar PDF" at bounding box center [60, 119] width 37 height 17
click at [701, 26] on icon "Cerrar ventana" at bounding box center [703, 26] width 4 height 4
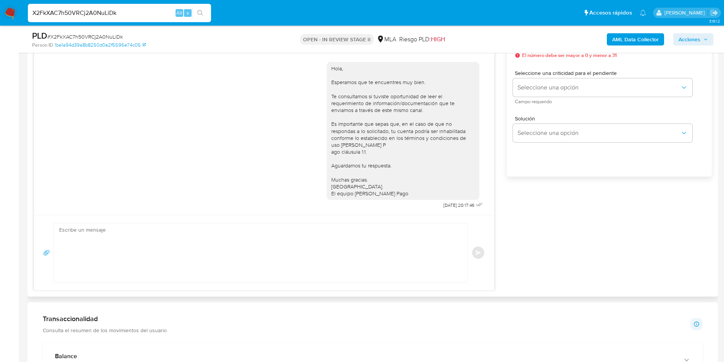
scroll to position [458, 0]
click at [689, 34] on span "Acciones" at bounding box center [690, 39] width 22 height 12
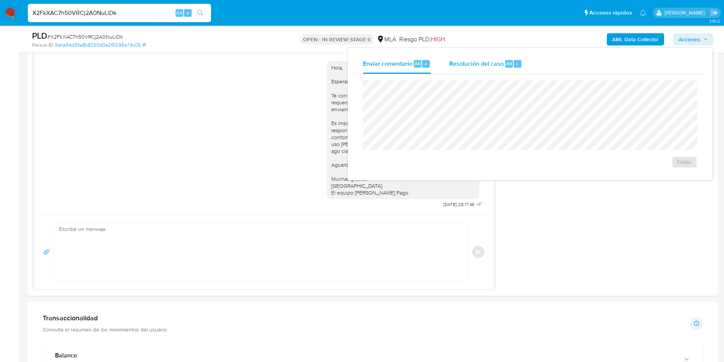
click at [498, 62] on span "Resolución del caso" at bounding box center [477, 63] width 55 height 9
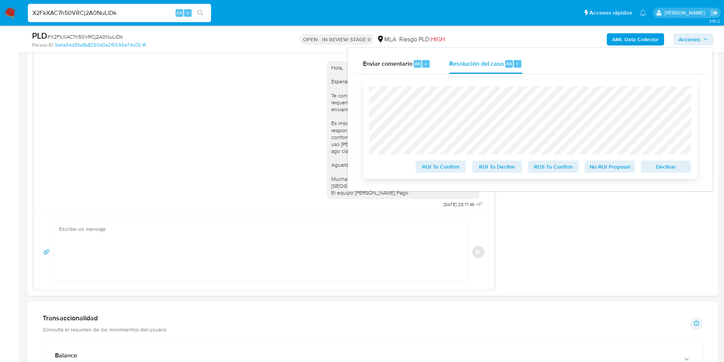
click at [542, 165] on span "ROS To Confirm" at bounding box center [554, 166] width 40 height 11
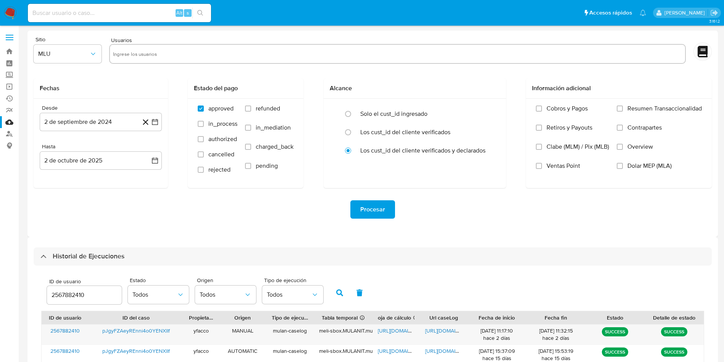
select select "10"
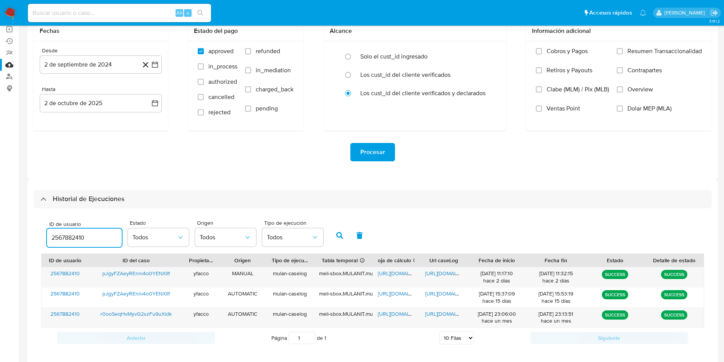
drag, startPoint x: 88, startPoint y: 239, endPoint x: 0, endPoint y: 214, distance: 91.9
click at [0, 215] on section "Bandeja Tablero Screening Búsqueda en Listas Watchlist Herramientas Operaciones…" at bounding box center [362, 171] width 724 height 456
paste input "2290764553"
type input "2290764553"
click at [333, 239] on button "button" at bounding box center [340, 235] width 20 height 18
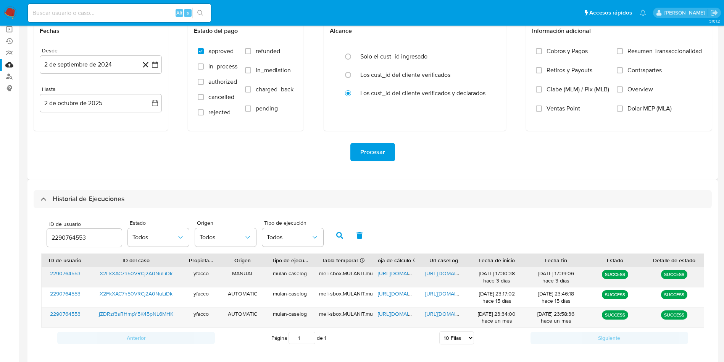
click at [385, 271] on span "[URL][DOMAIN_NAME]" at bounding box center [404, 273] width 53 height 8
click at [433, 275] on span "[URL][DOMAIN_NAME]" at bounding box center [451, 273] width 53 height 8
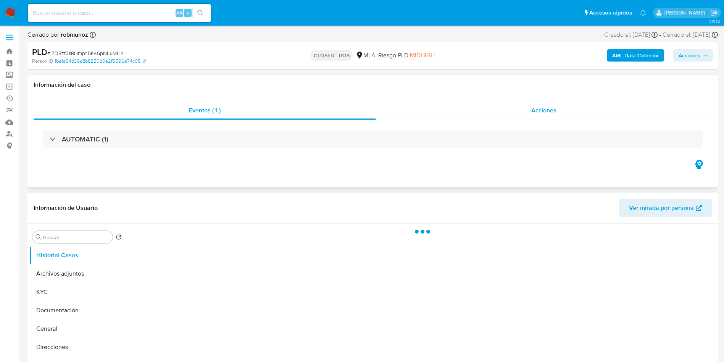
click at [538, 108] on span "Acciones" at bounding box center [544, 110] width 25 height 9
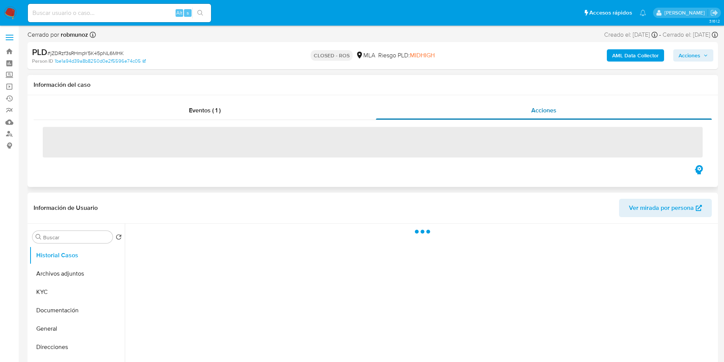
select select "10"
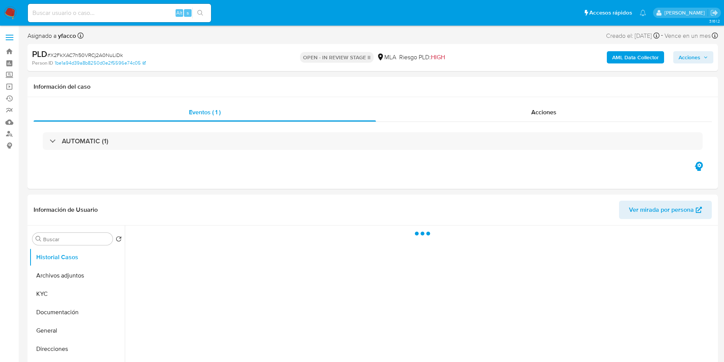
select select "10"
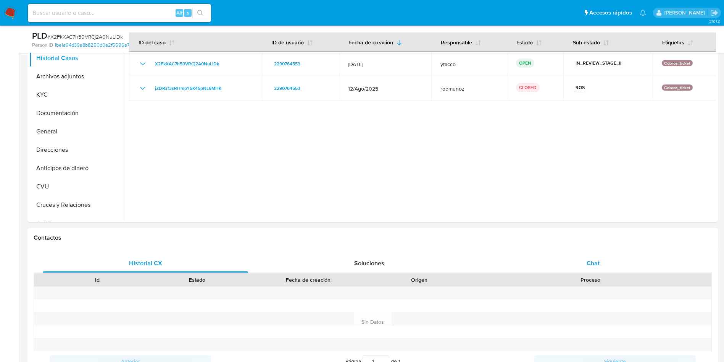
click at [564, 256] on div "Chat" at bounding box center [593, 263] width 205 height 18
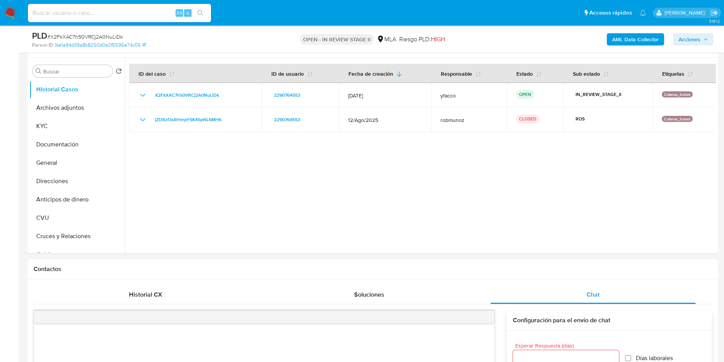
scroll to position [115, 0]
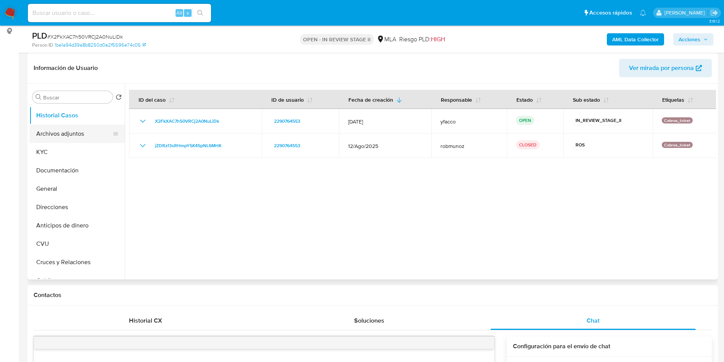
click at [48, 131] on button "Archivos adjuntos" at bounding box center [73, 134] width 89 height 18
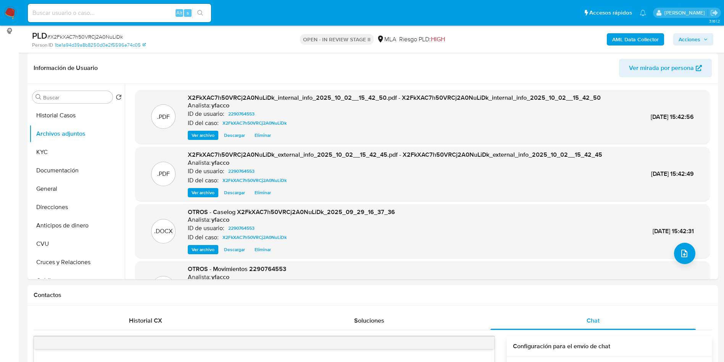
click at [695, 37] on span "Acciones" at bounding box center [690, 39] width 22 height 12
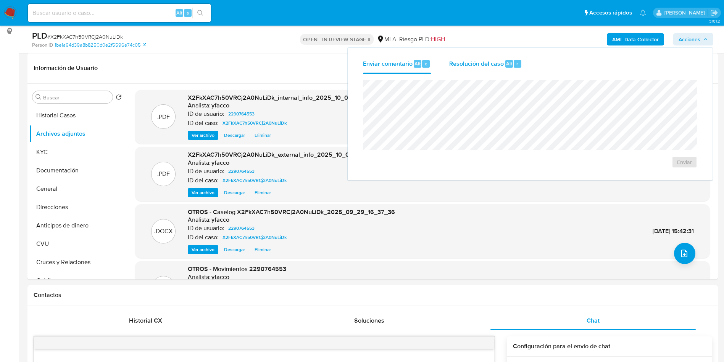
click at [514, 60] on div "r" at bounding box center [518, 64] width 8 height 8
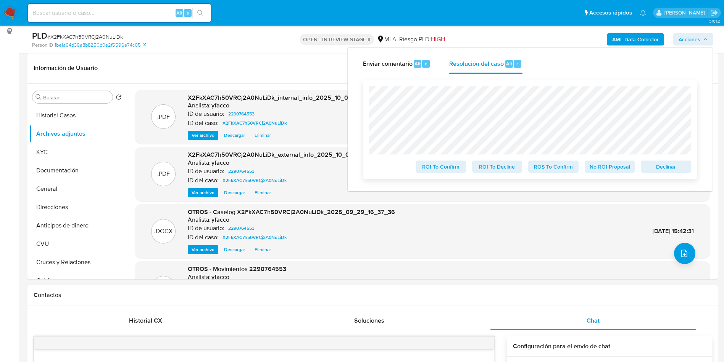
click at [555, 162] on span "ROS To Confirm" at bounding box center [554, 166] width 40 height 11
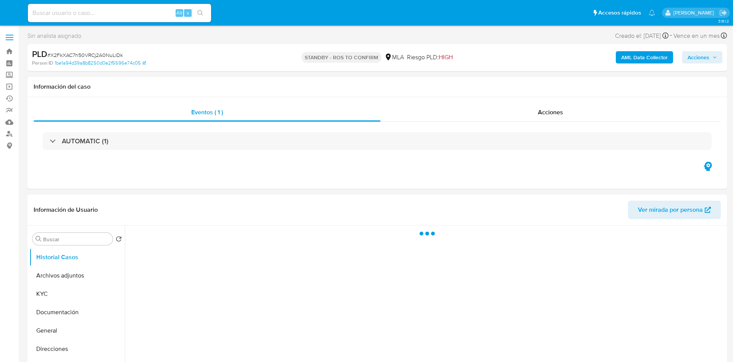
select select "10"
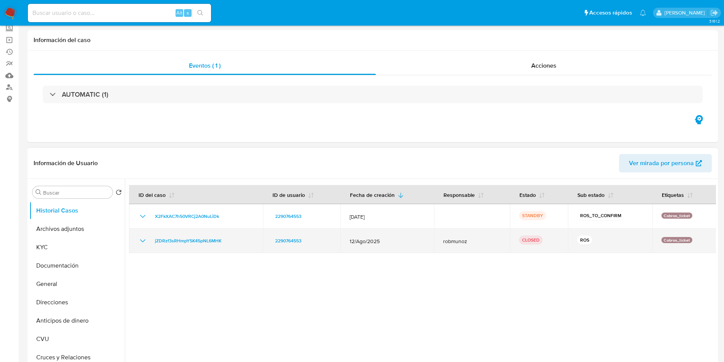
scroll to position [57, 0]
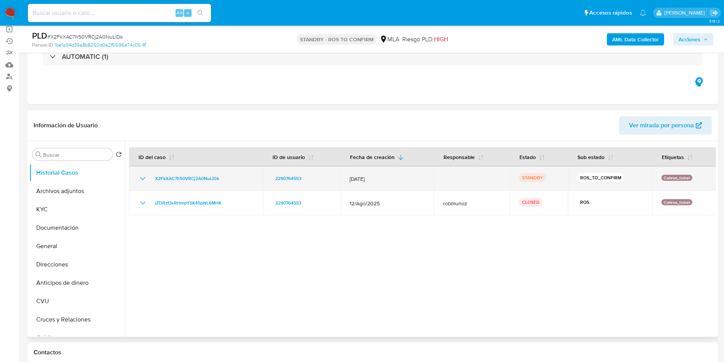
drag, startPoint x: 150, startPoint y: 181, endPoint x: 226, endPoint y: 177, distance: 76.1
click at [226, 177] on div "X2FkXAC7h50VRCj2A0NuLiDk" at bounding box center [196, 178] width 116 height 9
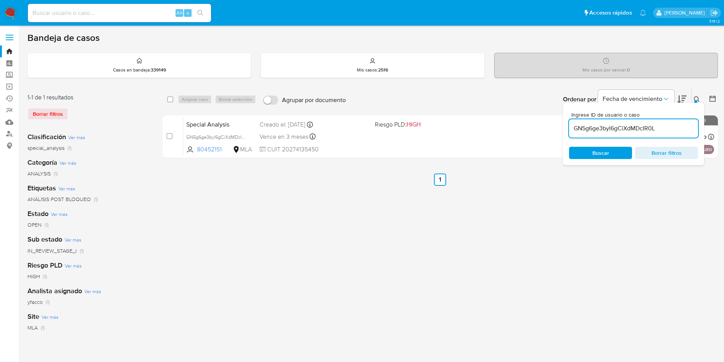
click at [661, 129] on input "GN5g6ge3byI6gCiXdMDcIR0L" at bounding box center [633, 128] width 129 height 10
paste input "X2FkXAC7h50VRCj2A0NuLiDk"
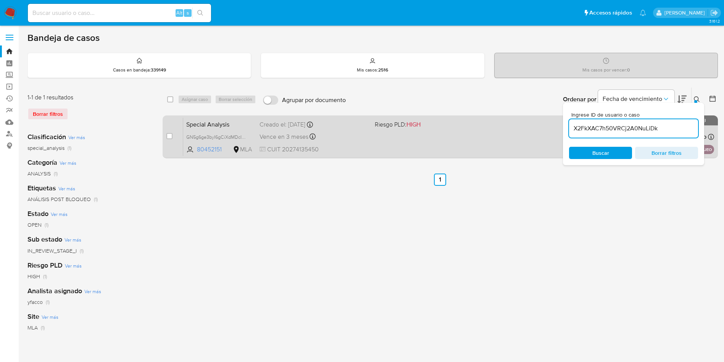
type input "X2FkXAC7h50VRCj2A0NuLiDk"
click at [168, 136] on input "checkbox" at bounding box center [170, 136] width 6 height 6
checkbox input "true"
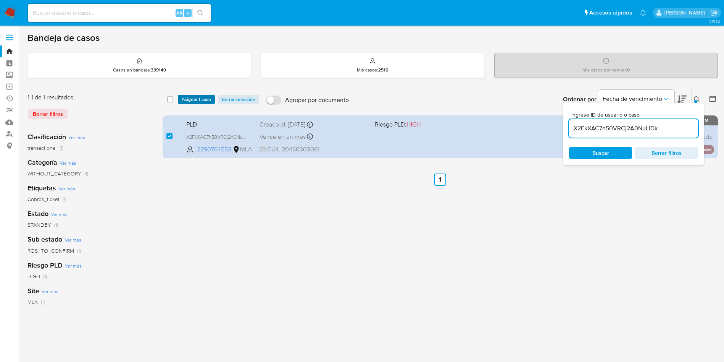
click at [186, 103] on span "Asignar 1 caso" at bounding box center [196, 99] width 29 height 8
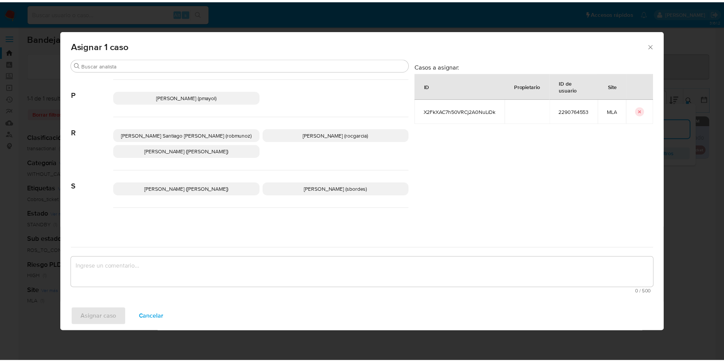
scroll to position [607, 0]
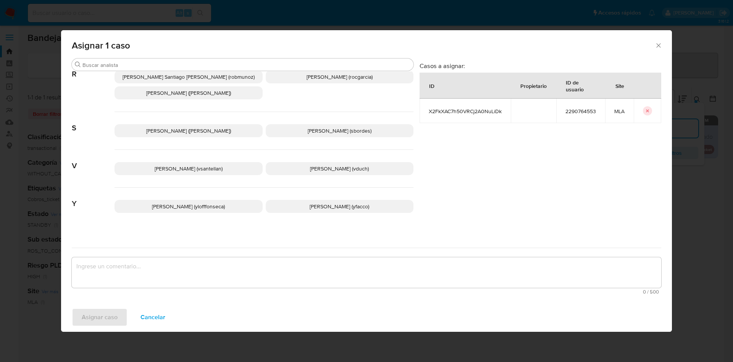
click at [294, 200] on p "Yesica Paola Facco (yfacco)" at bounding box center [340, 206] width 148 height 13
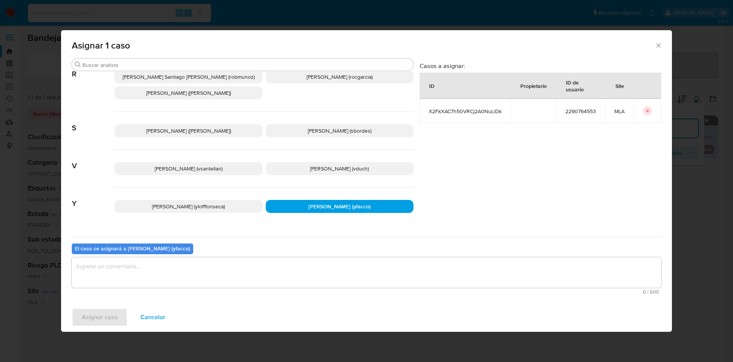
click at [185, 272] on textarea "assign-modal" at bounding box center [367, 272] width 590 height 31
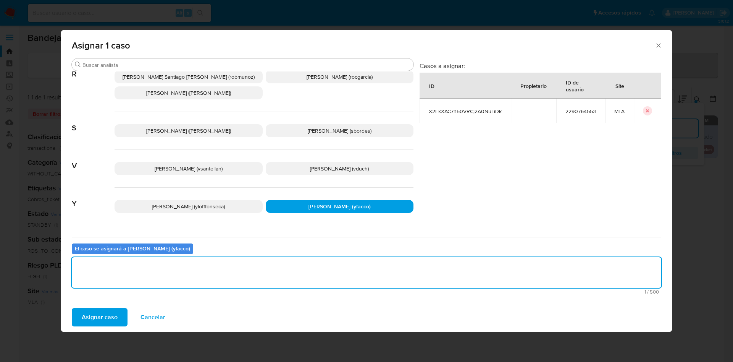
click at [111, 314] on span "Asignar caso" at bounding box center [100, 317] width 36 height 17
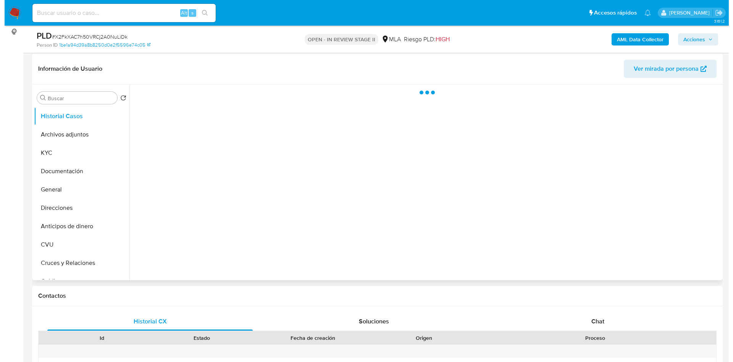
scroll to position [115, 0]
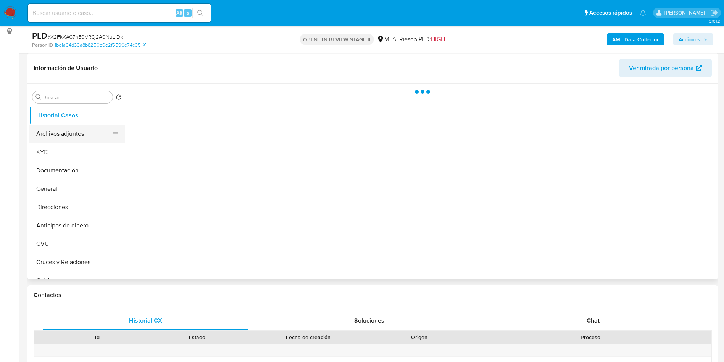
select select "10"
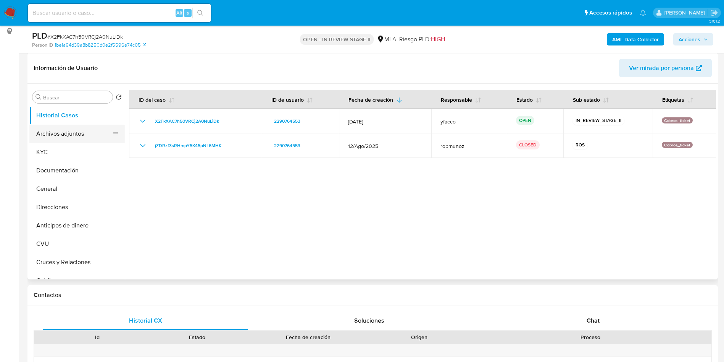
click at [55, 137] on button "Archivos adjuntos" at bounding box center [73, 134] width 89 height 18
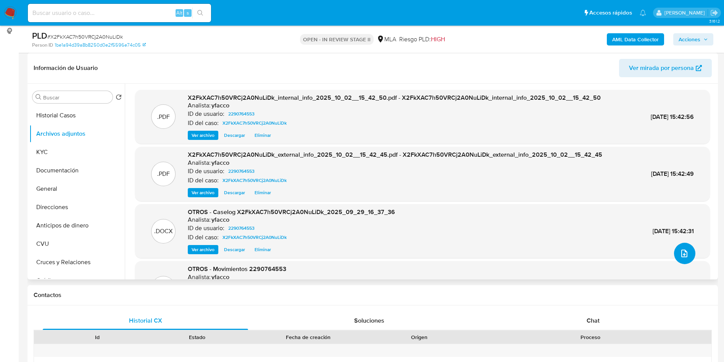
click at [682, 255] on icon "upload-file" at bounding box center [684, 253] width 9 height 9
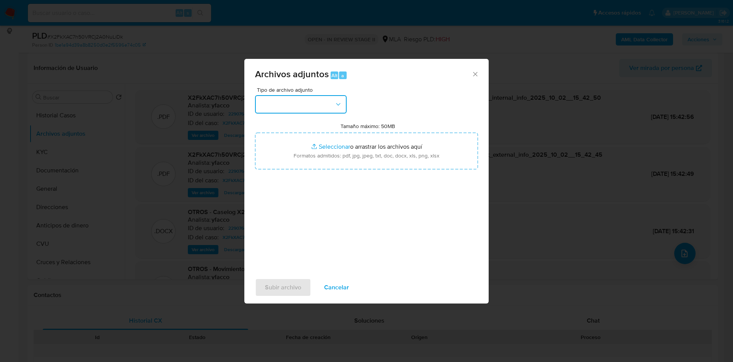
click at [297, 107] on button "button" at bounding box center [301, 104] width 92 height 18
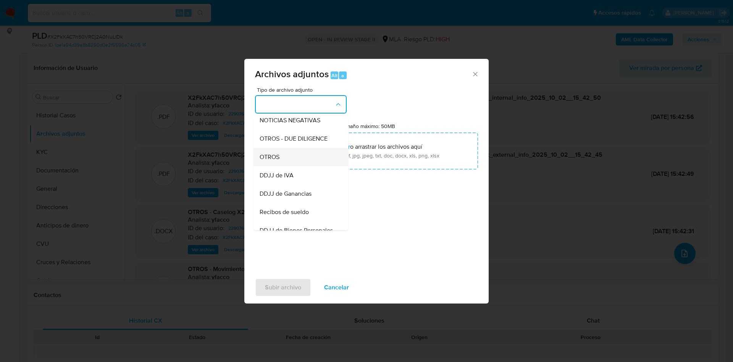
click at [282, 162] on div "OTROS" at bounding box center [299, 157] width 78 height 18
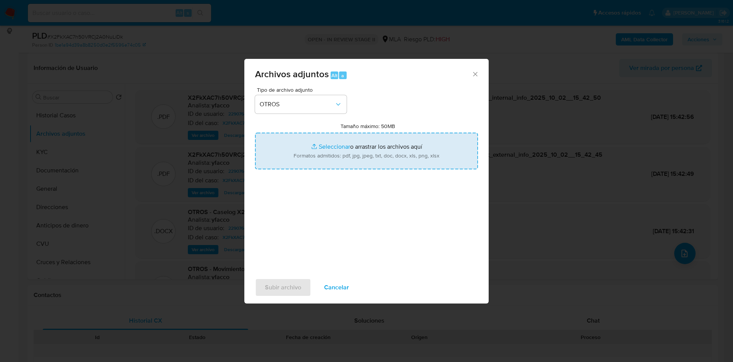
click at [330, 145] on input "Tamaño máximo: 50MB Seleccionar archivos" at bounding box center [366, 151] width 223 height 37
type input "C:\fakepath\Caselog X2FkXAC7h50VRCj2A0NuLiDk_2025_09_29_16_37_36 v2.docx"
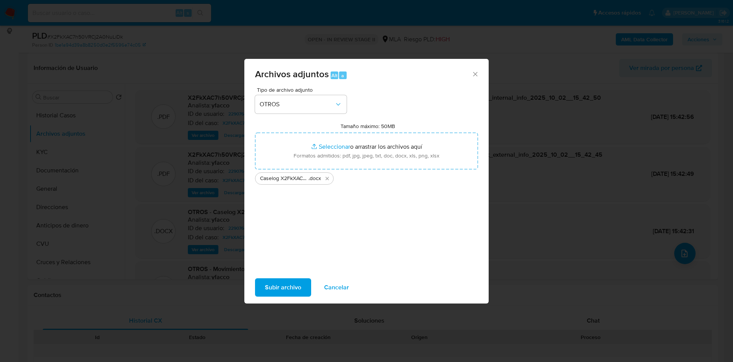
click at [279, 284] on span "Subir archivo" at bounding box center [283, 287] width 36 height 17
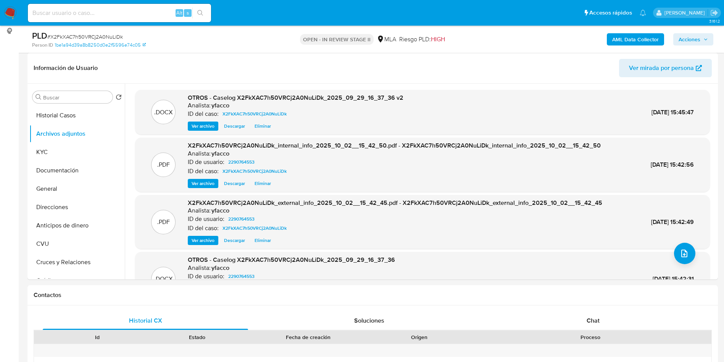
click at [705, 36] on span "Acciones" at bounding box center [693, 39] width 29 height 11
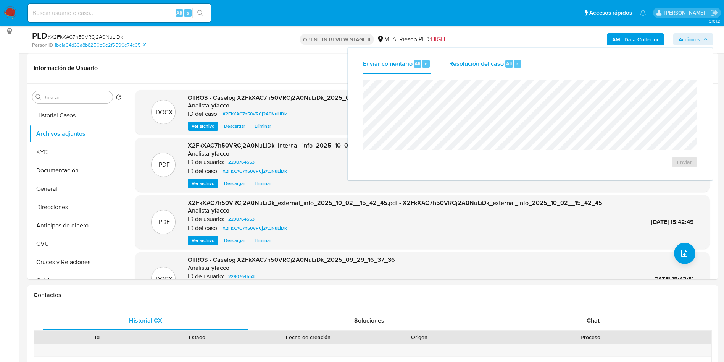
click at [460, 61] on span "Resolución del caso" at bounding box center [477, 63] width 55 height 9
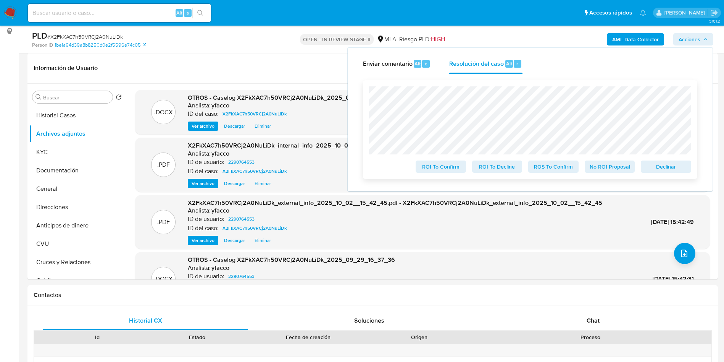
click at [553, 163] on span "ROS To Confirm" at bounding box center [554, 166] width 40 height 11
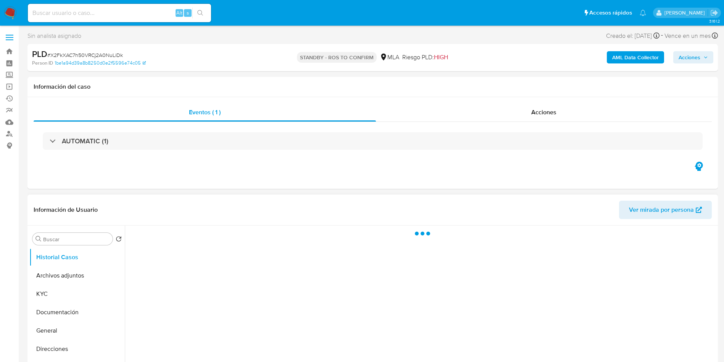
select select "10"
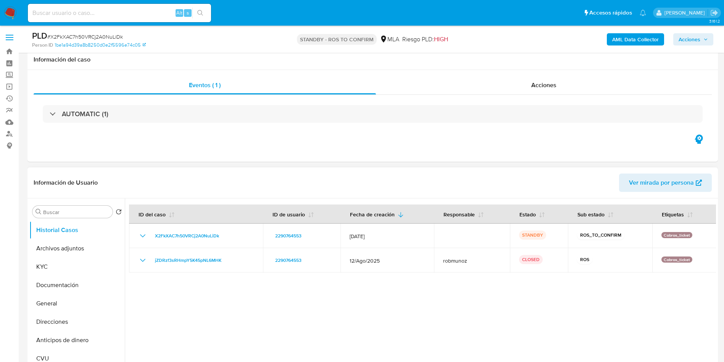
scroll to position [115, 0]
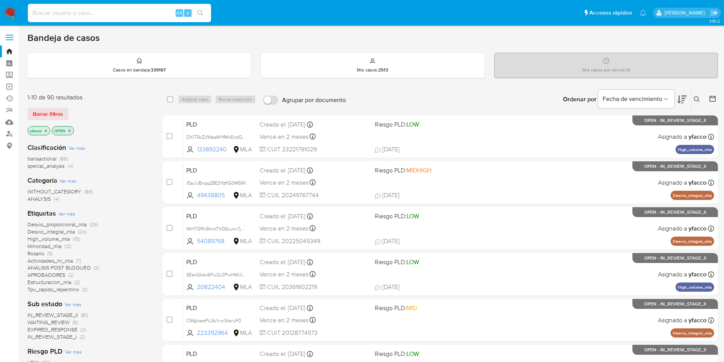
click at [136, 13] on input at bounding box center [119, 13] width 183 height 10
paste input "0AoGYGeOzDzu97uh7RuzlJoH"
type input "0AoGYGeOzDzu97uh7RuzlJoH"
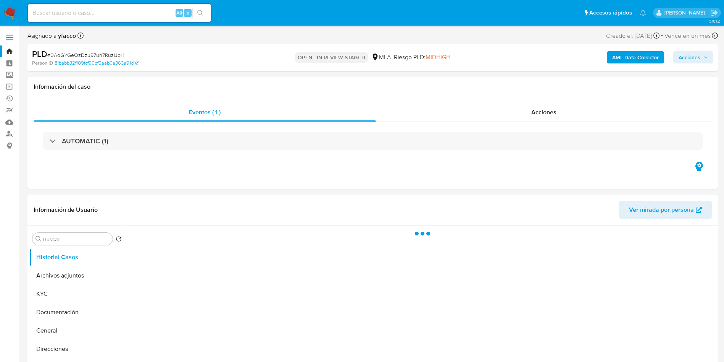
scroll to position [57, 0]
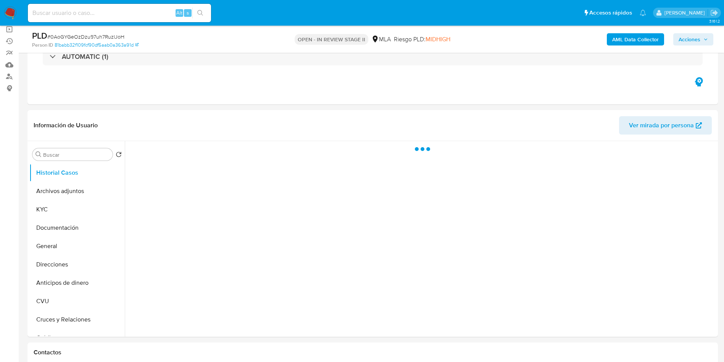
select select "10"
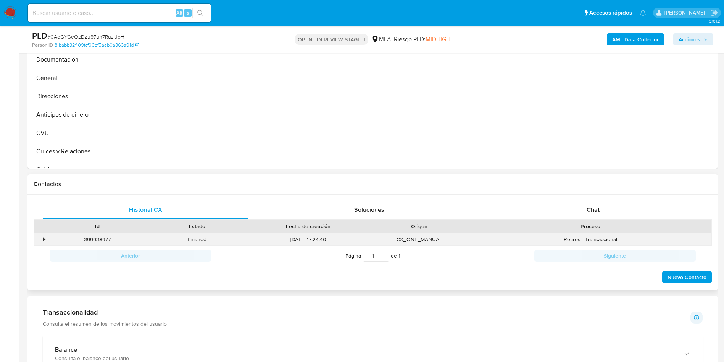
scroll to position [229, 0]
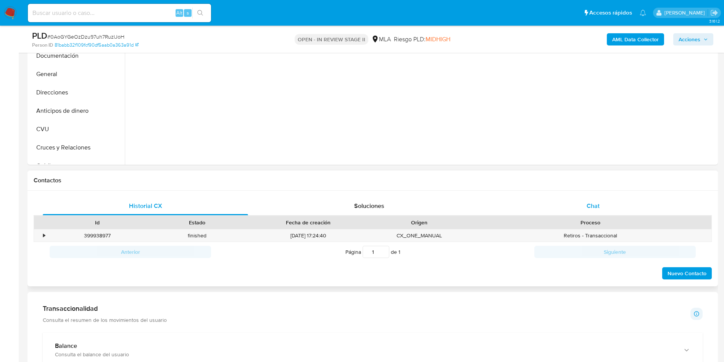
click at [587, 197] on div "Chat" at bounding box center [593, 206] width 205 height 18
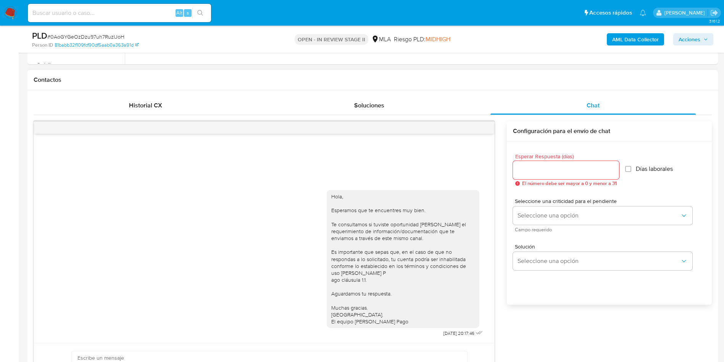
scroll to position [344, 0]
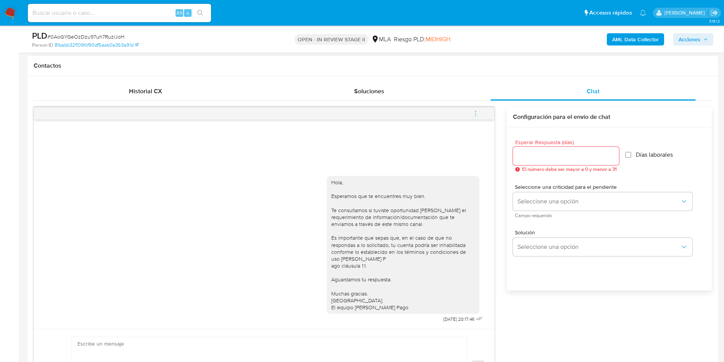
click at [476, 119] on span "menu-action" at bounding box center [475, 113] width 7 height 18
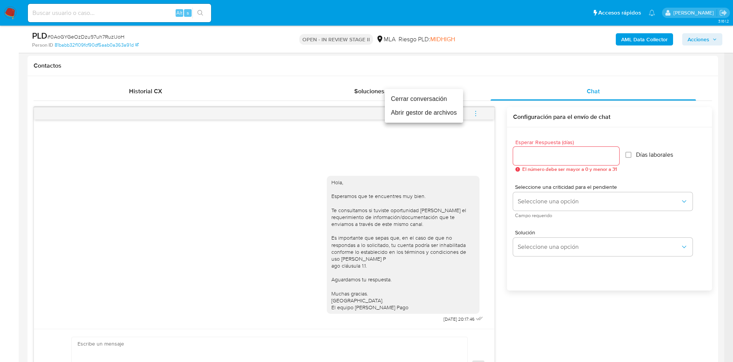
click at [403, 101] on li "Cerrar conversación" at bounding box center [424, 99] width 78 height 14
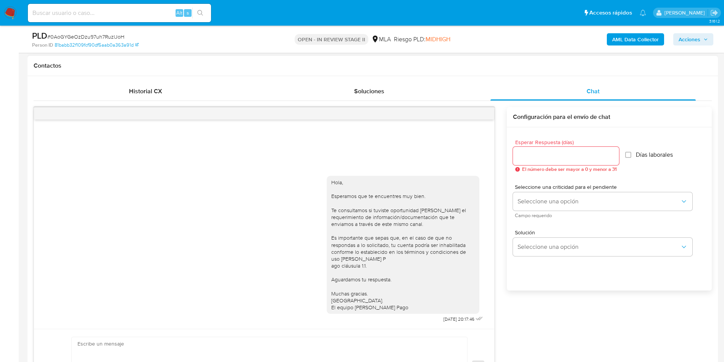
scroll to position [401, 0]
